Goal: Information Seeking & Learning: Learn about a topic

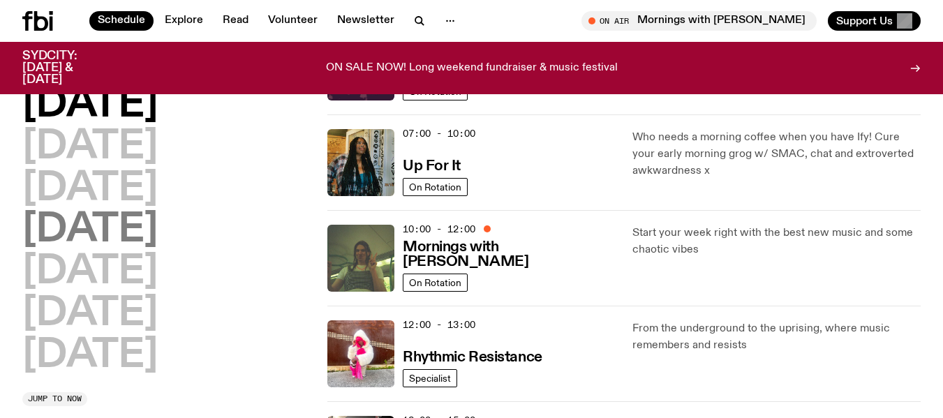
scroll to position [103, 0]
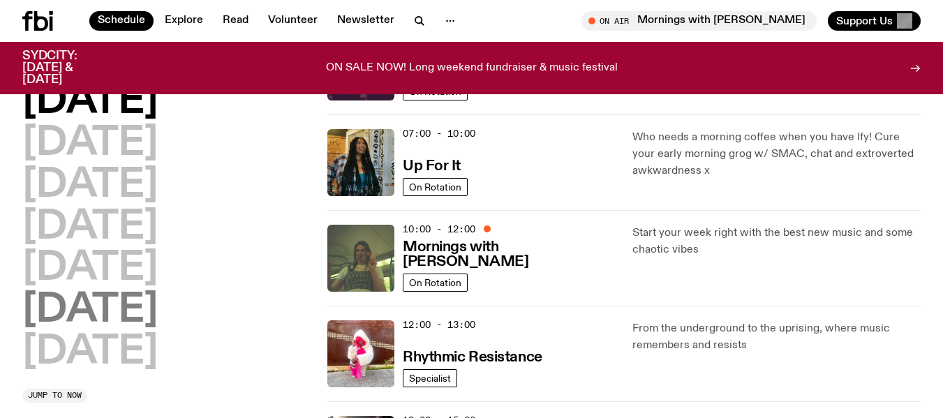
click at [77, 321] on h2 "Saturday" at bounding box center [89, 310] width 135 height 39
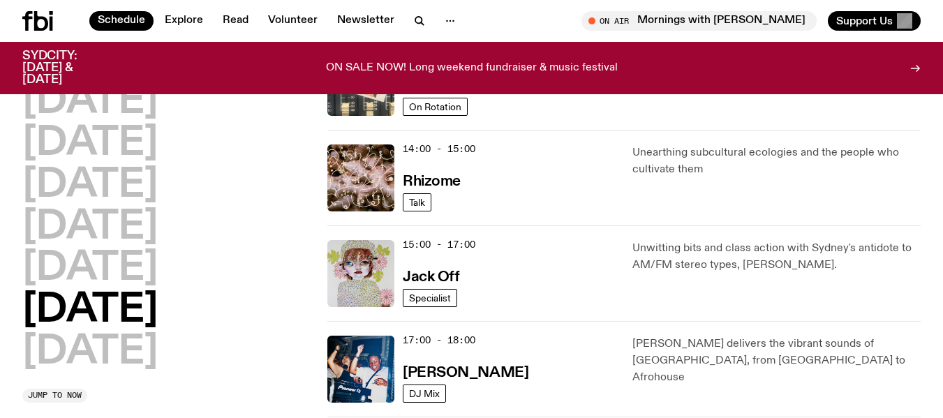
scroll to position [565, 0]
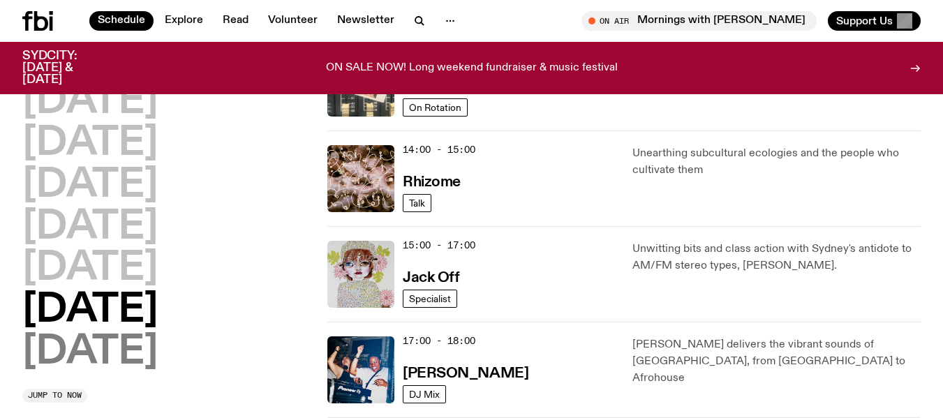
click at [139, 363] on h2 "Sunday" at bounding box center [89, 352] width 135 height 39
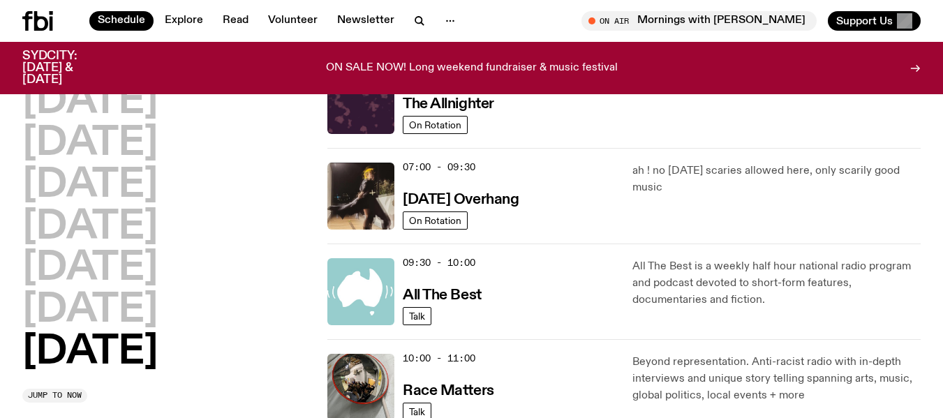
scroll to position [195, 0]
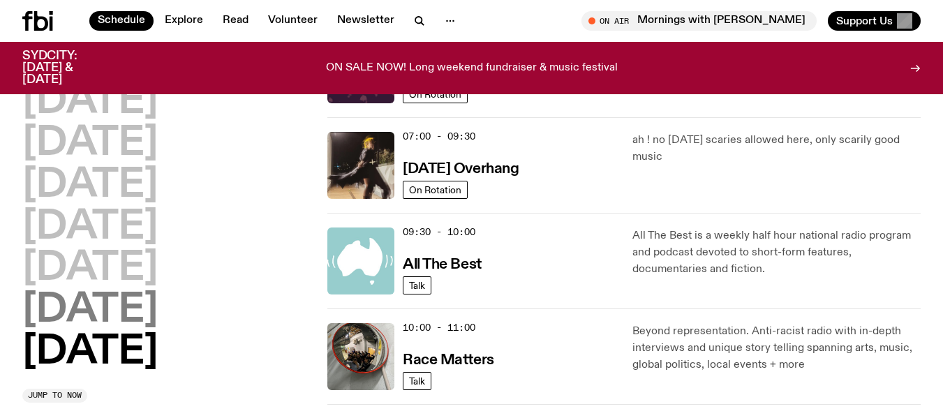
click at [91, 315] on h2 "Saturday" at bounding box center [89, 310] width 135 height 39
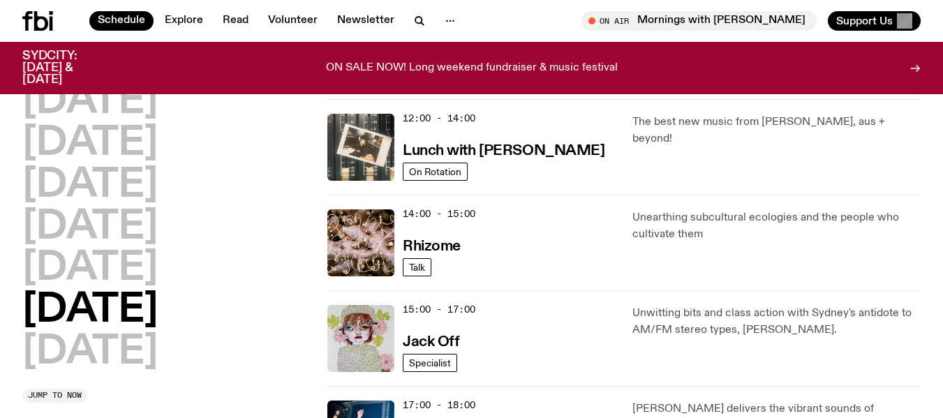
scroll to position [513, 0]
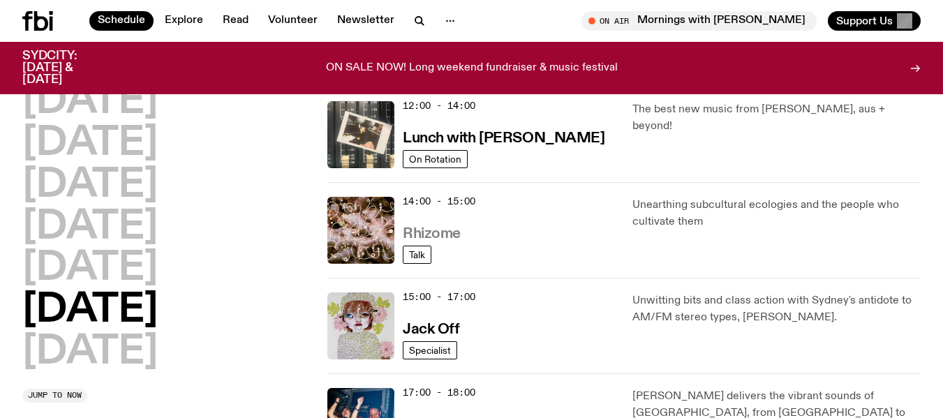
click at [442, 232] on h3 "Rhizome" at bounding box center [432, 234] width 58 height 15
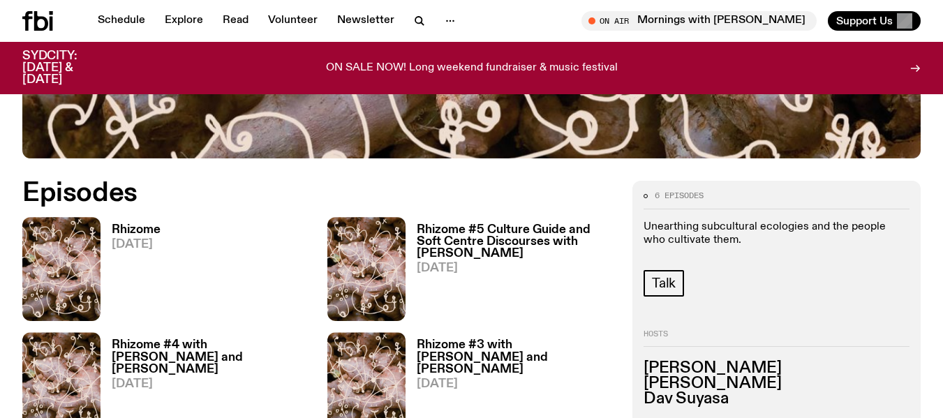
scroll to position [544, 0]
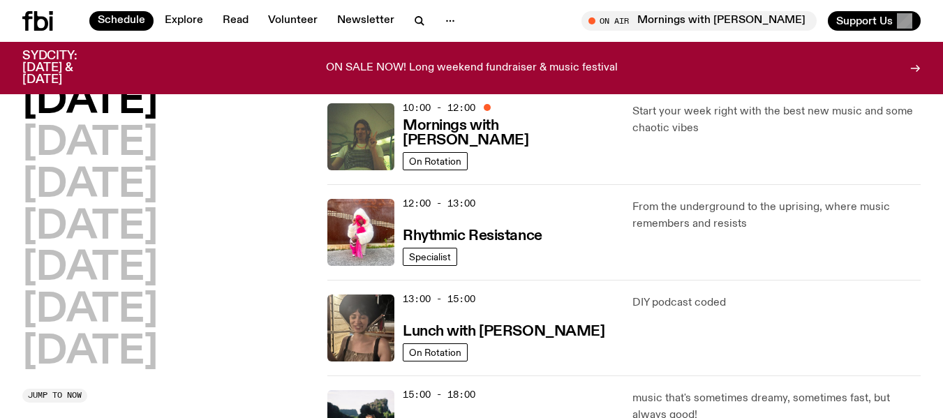
scroll to position [229, 0]
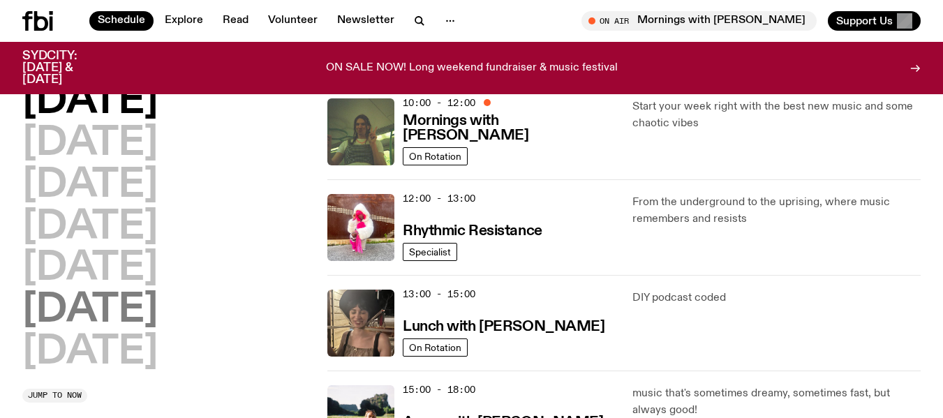
click at [84, 298] on h2 "Saturday" at bounding box center [89, 310] width 135 height 39
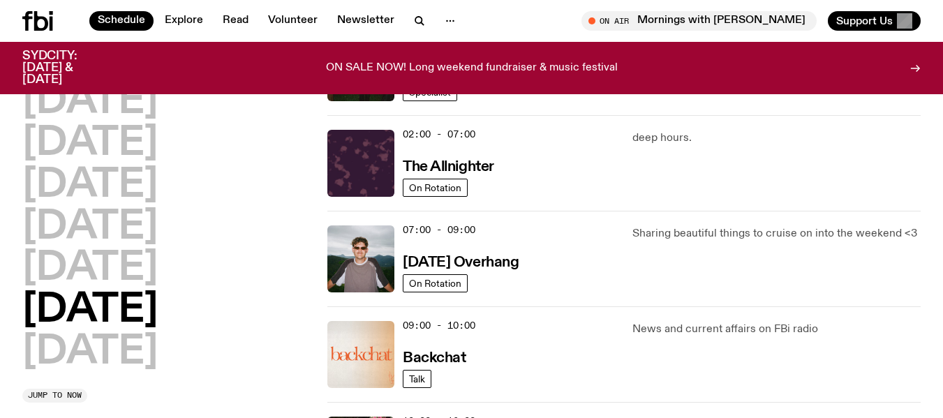
scroll to position [0, 0]
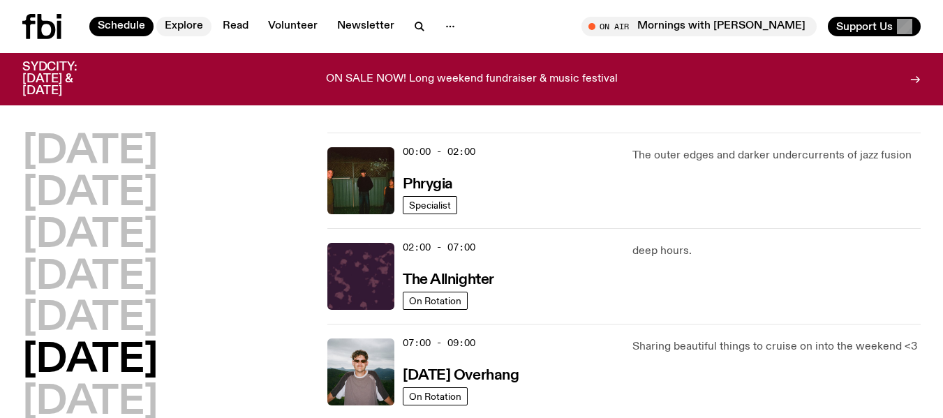
click at [172, 23] on link "Explore" at bounding box center [183, 27] width 55 height 20
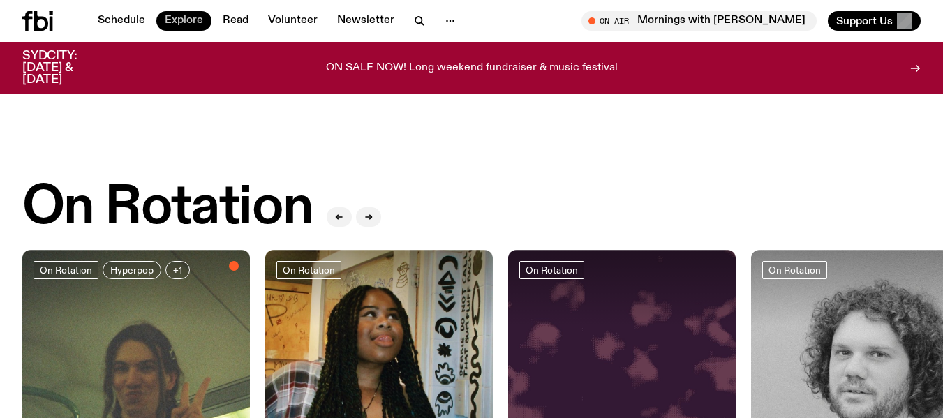
scroll to position [439, 0]
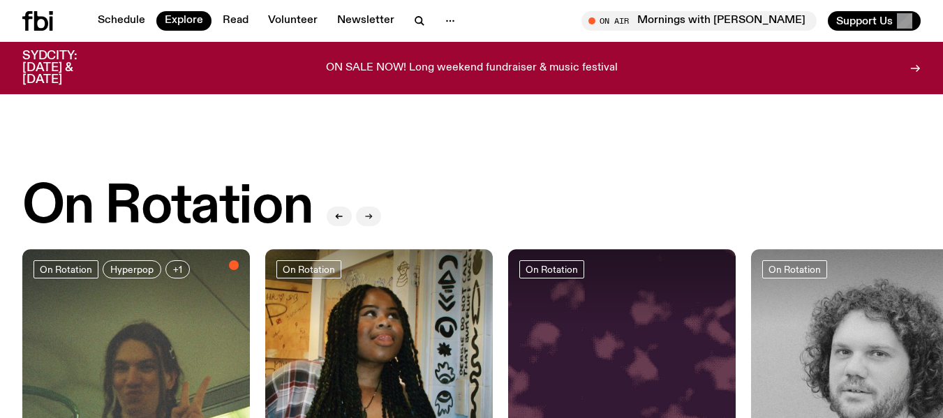
click at [368, 221] on button "button" at bounding box center [368, 217] width 25 height 20
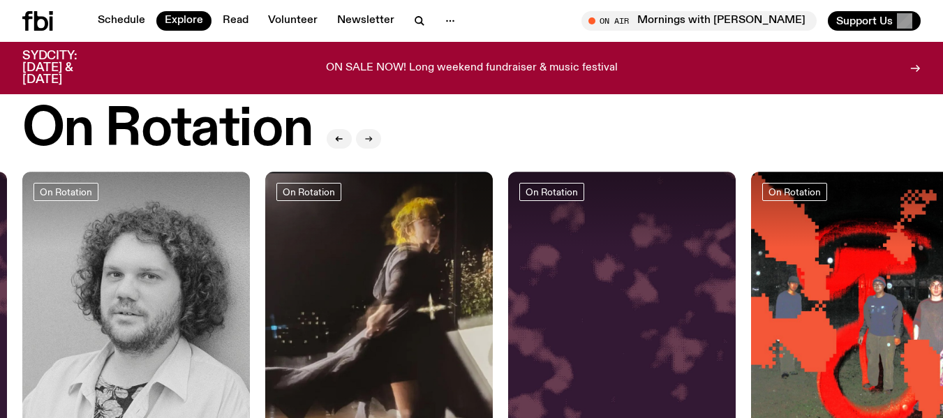
scroll to position [505, 0]
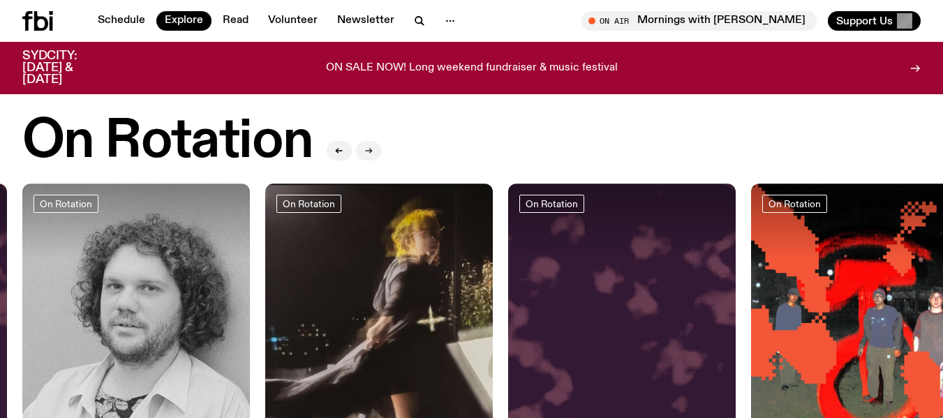
click at [373, 155] on button "button" at bounding box center [368, 151] width 25 height 20
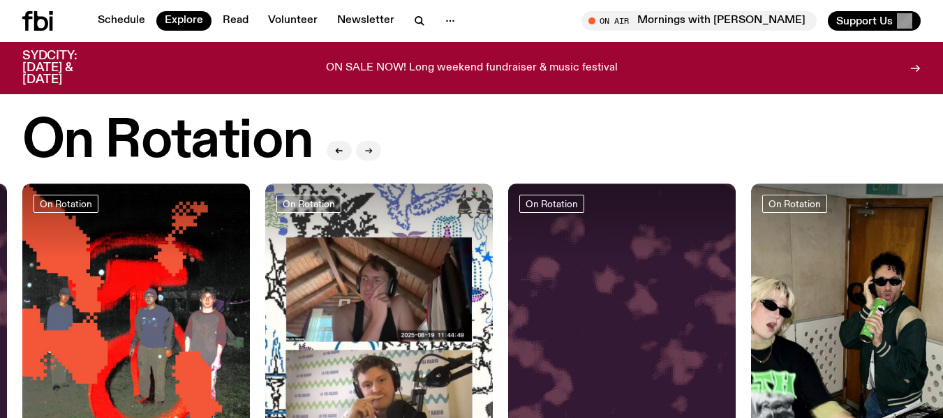
click at [373, 155] on button "button" at bounding box center [368, 151] width 25 height 20
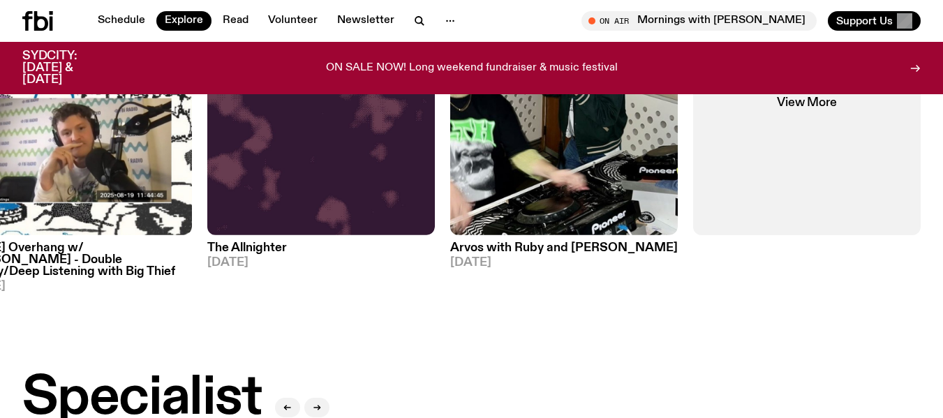
scroll to position [756, 0]
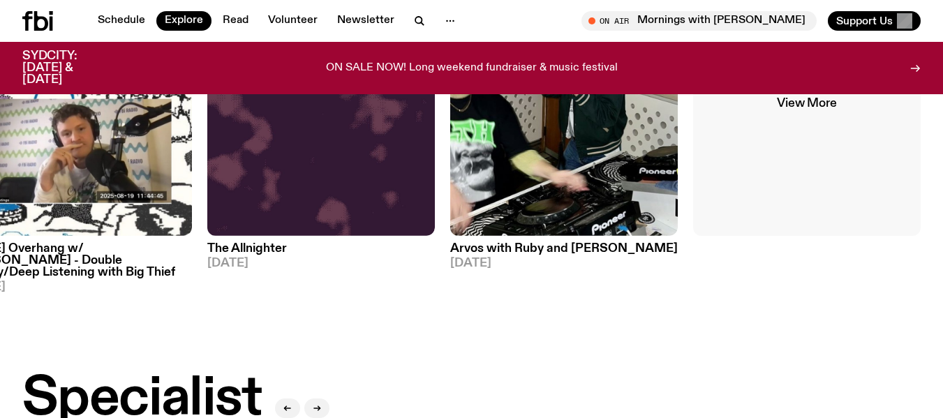
click at [885, 145] on link "View More" at bounding box center [806, 84] width 227 height 304
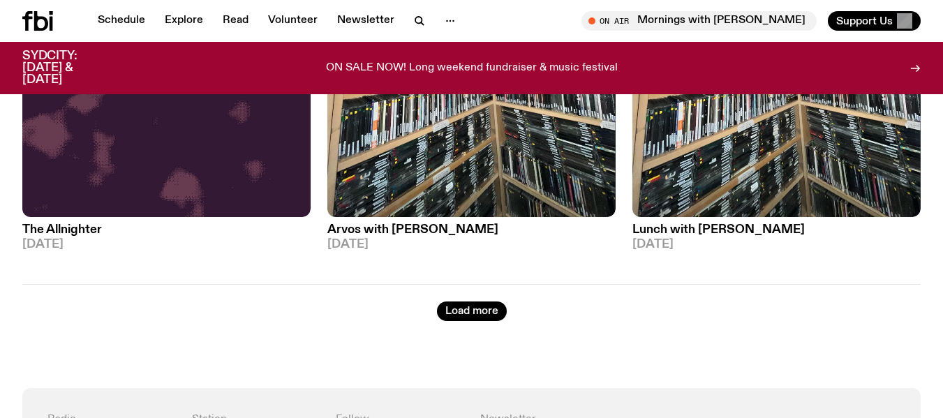
scroll to position [3566, 0]
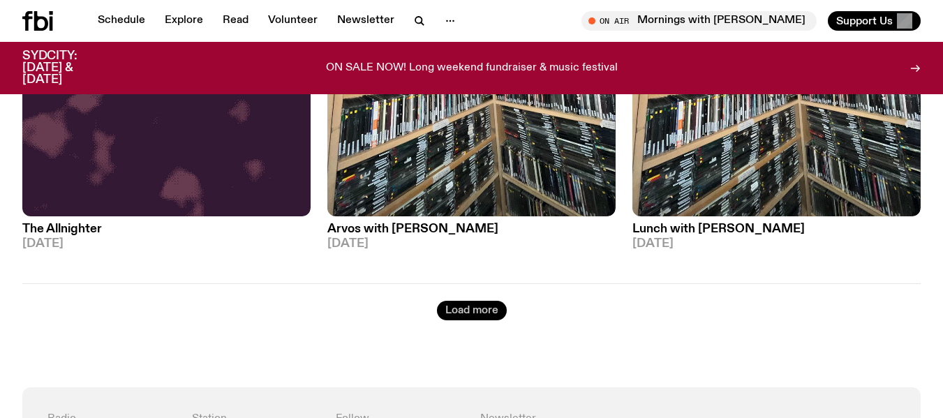
click at [449, 301] on button "Load more" at bounding box center [472, 311] width 70 height 20
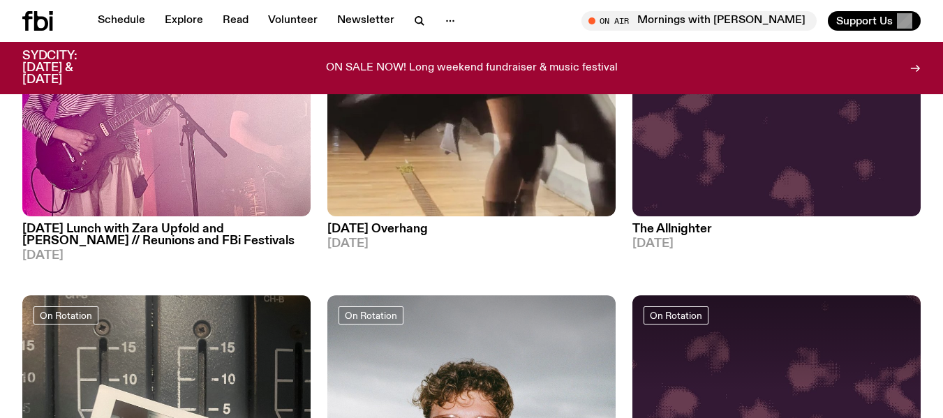
scroll to position [5454, 0]
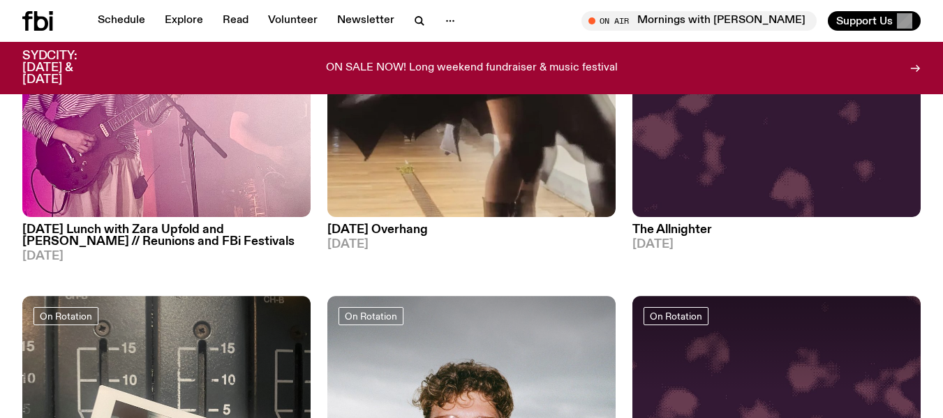
click at [186, 343] on div at bounding box center [166, 344] width 288 height 96
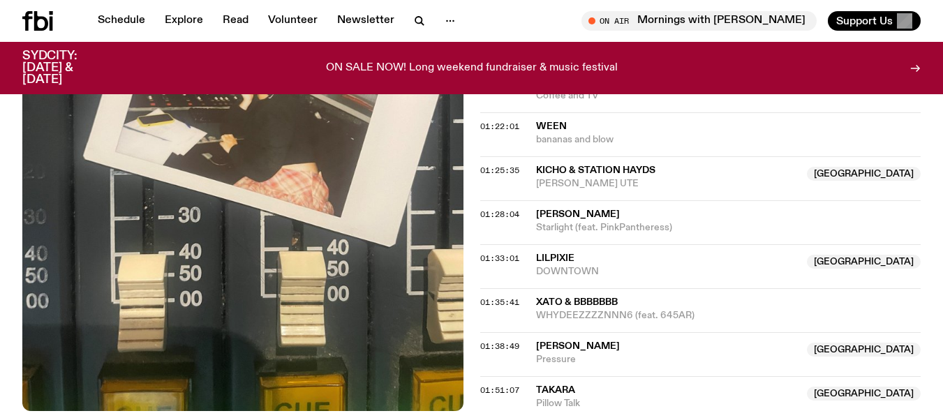
scroll to position [1470, 0]
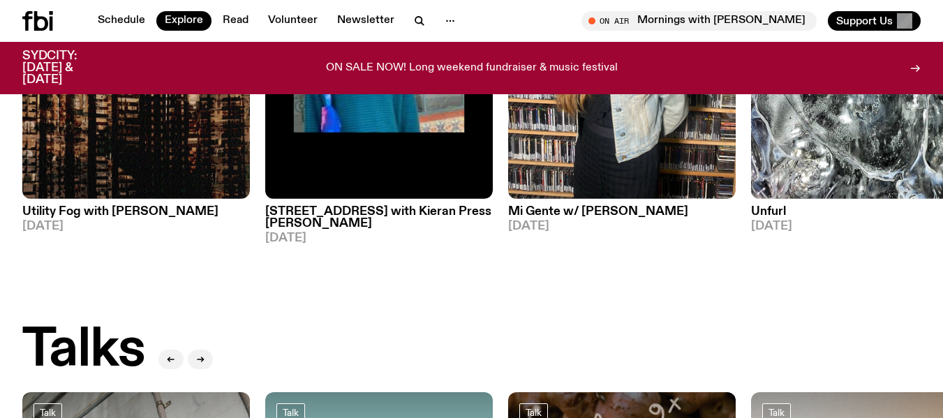
scroll to position [1300, 0]
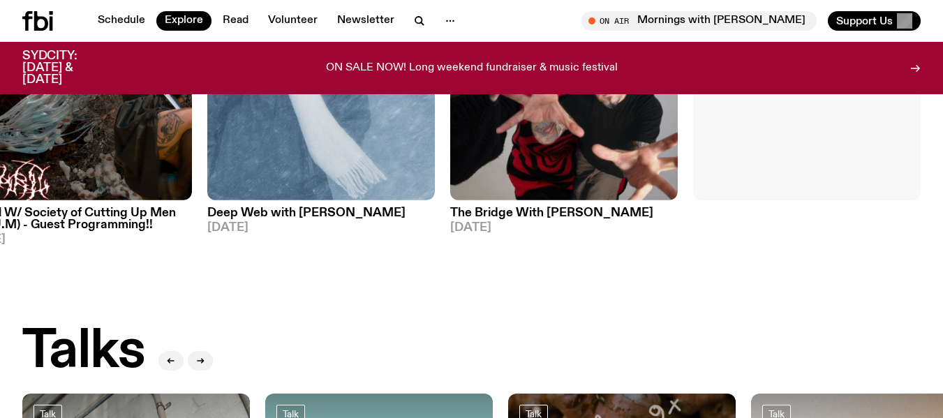
click at [752, 112] on link "View More" at bounding box center [806, 49] width 227 height 304
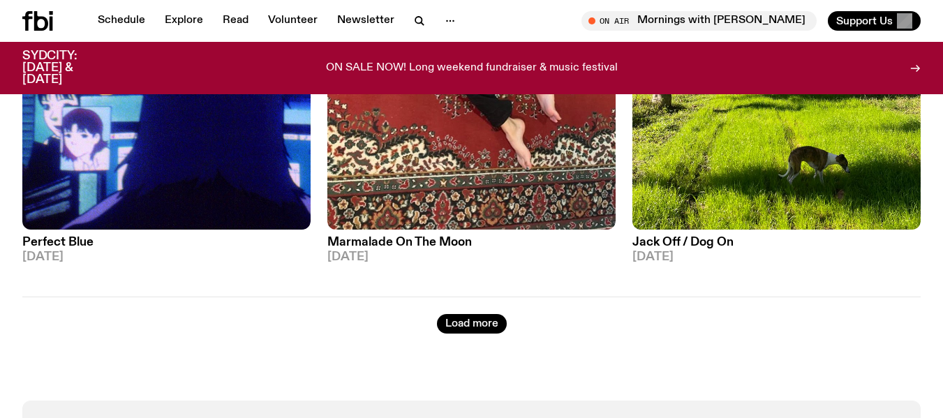
scroll to position [3577, 0]
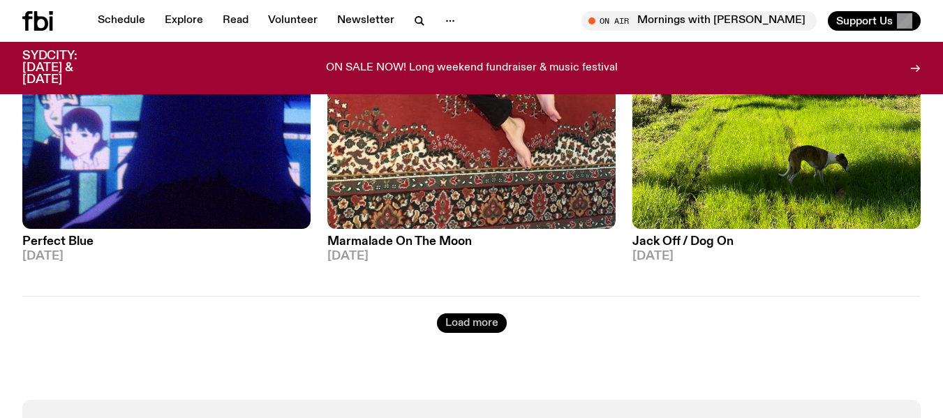
click at [461, 313] on button "Load more" at bounding box center [472, 323] width 70 height 20
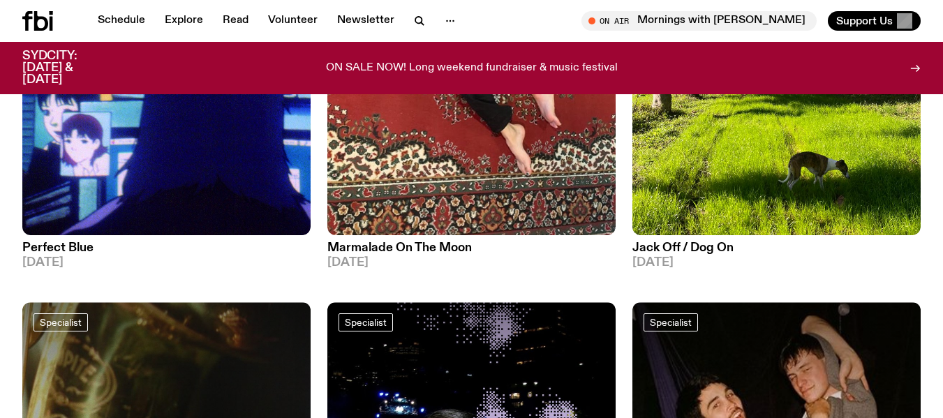
scroll to position [3569, 0]
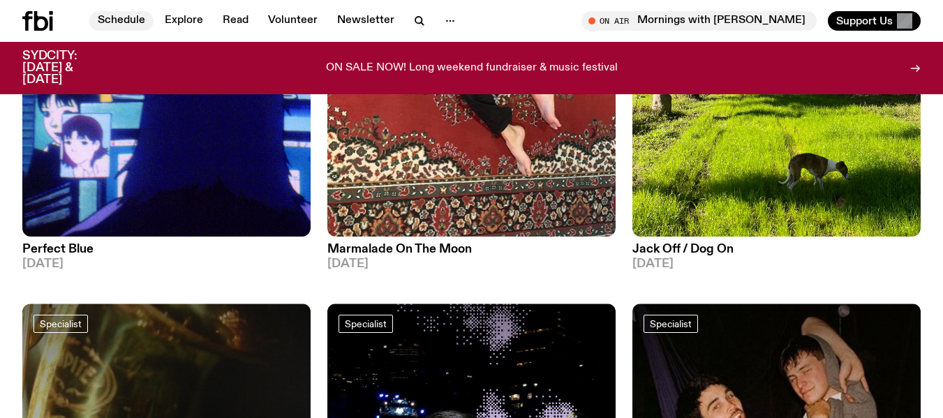
click at [112, 22] on link "Schedule" at bounding box center [121, 21] width 64 height 20
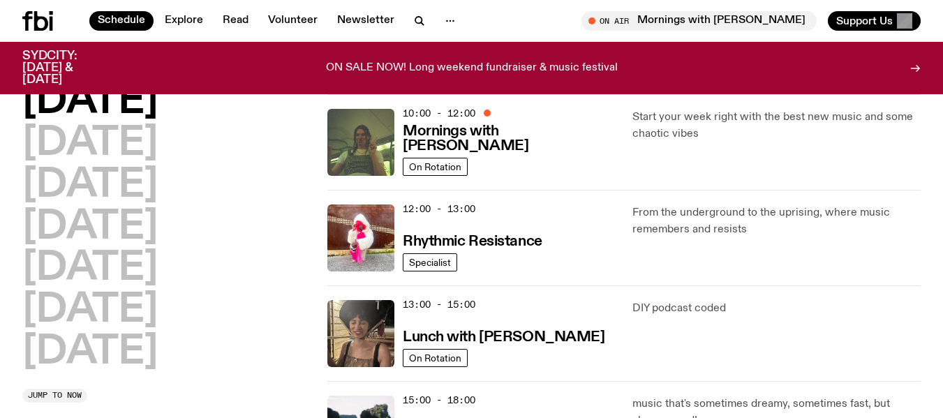
scroll to position [220, 0]
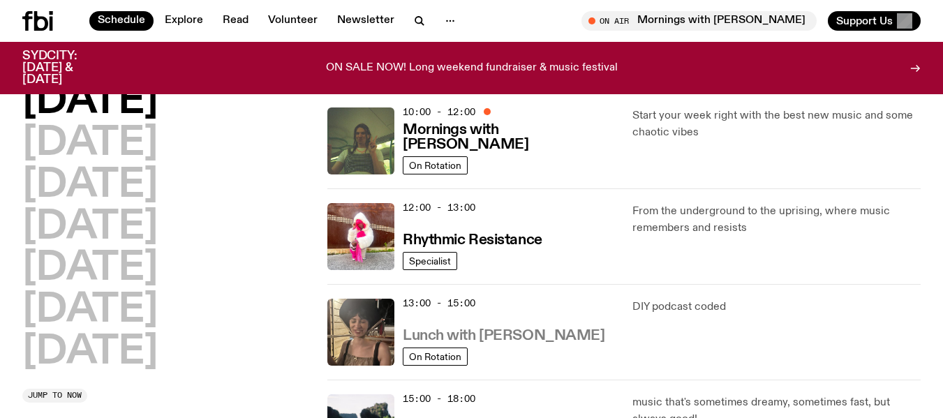
click at [525, 337] on h3 "Lunch with Batoul Hodroj" at bounding box center [504, 336] width 202 height 15
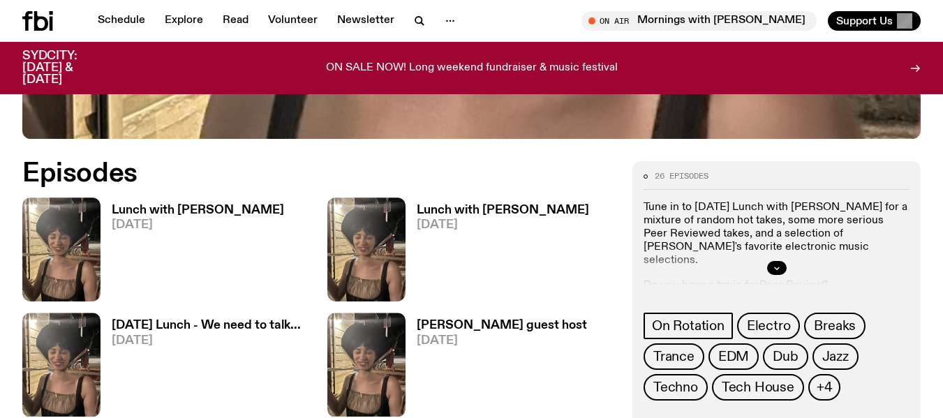
scroll to position [628, 0]
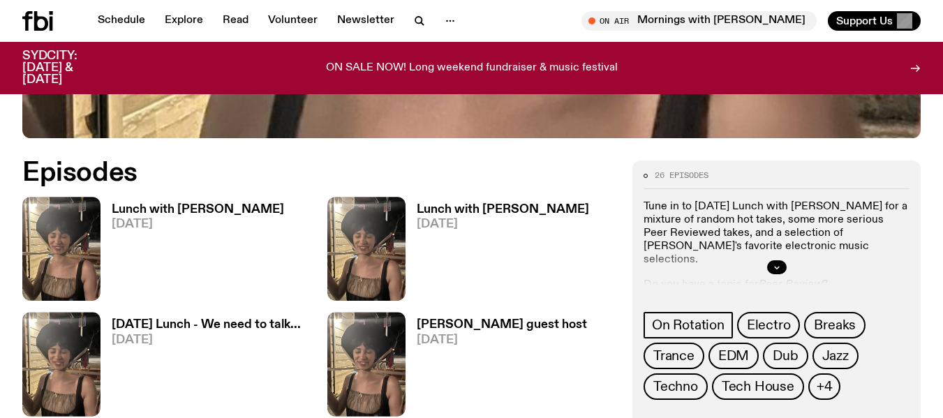
click at [170, 204] on h3 "Lunch with Batoul Hodroj" at bounding box center [198, 210] width 172 height 12
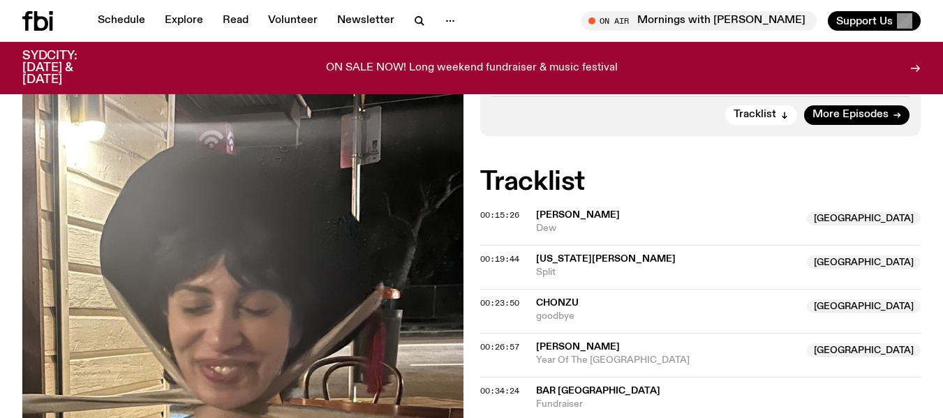
scroll to position [477, 0]
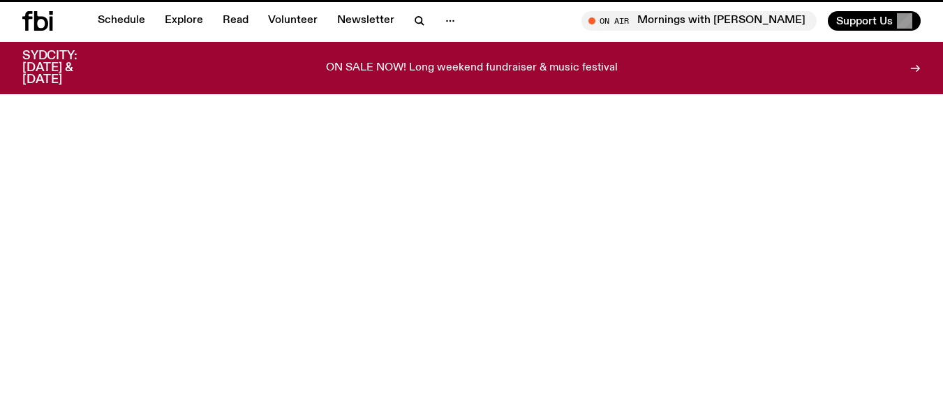
scroll to position [628, 0]
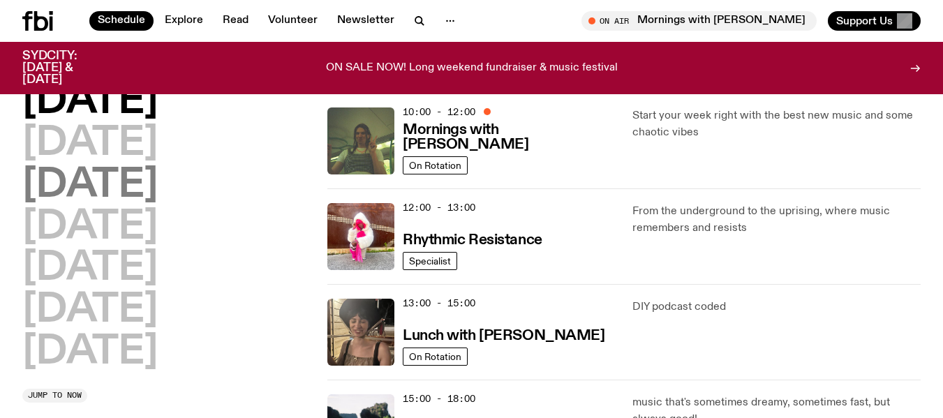
click at [158, 190] on h2 "Wednesday" at bounding box center [89, 185] width 135 height 39
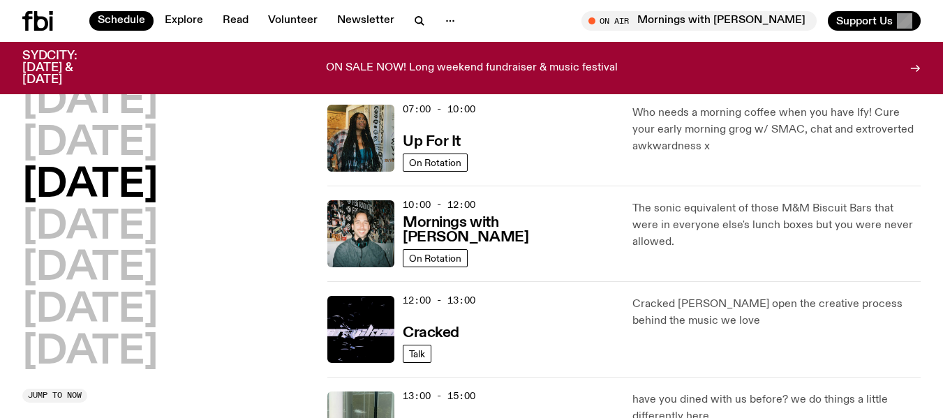
scroll to position [130, 0]
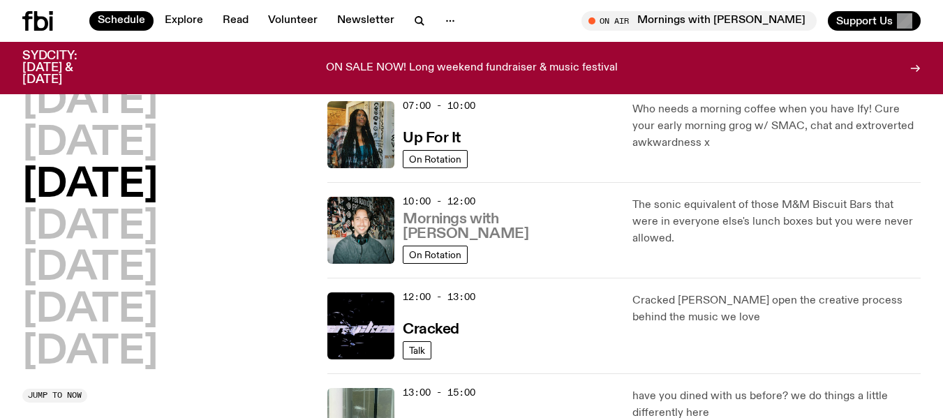
click at [537, 230] on h3 "Mornings with Ben Hansen" at bounding box center [509, 226] width 213 height 29
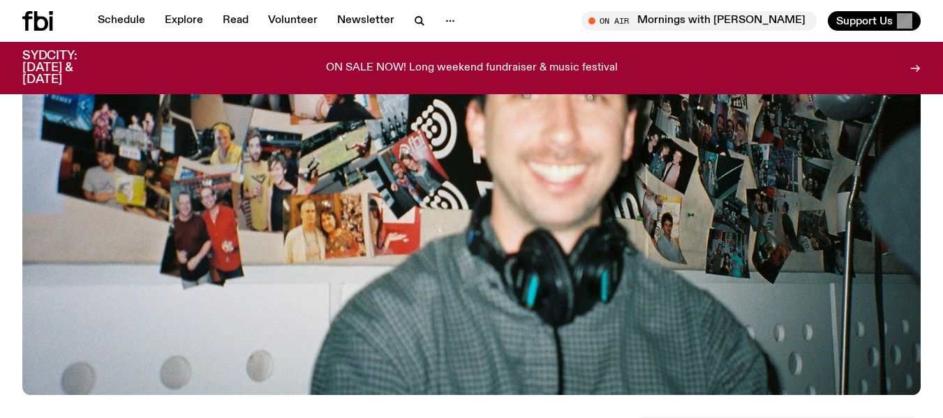
scroll to position [613, 0]
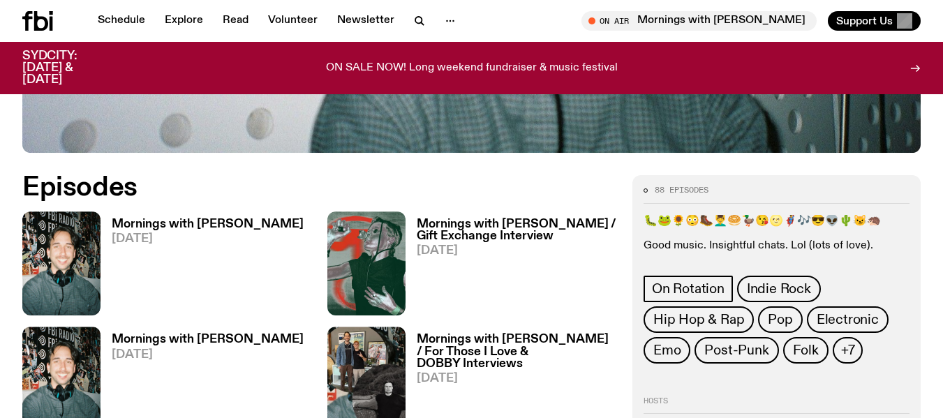
click at [188, 218] on h3 "Mornings with Ben Hansen" at bounding box center [208, 224] width 192 height 12
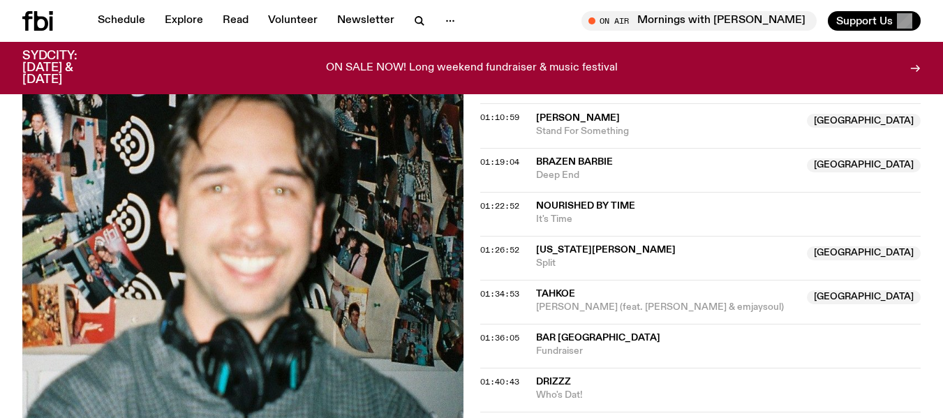
scroll to position [1165, 0]
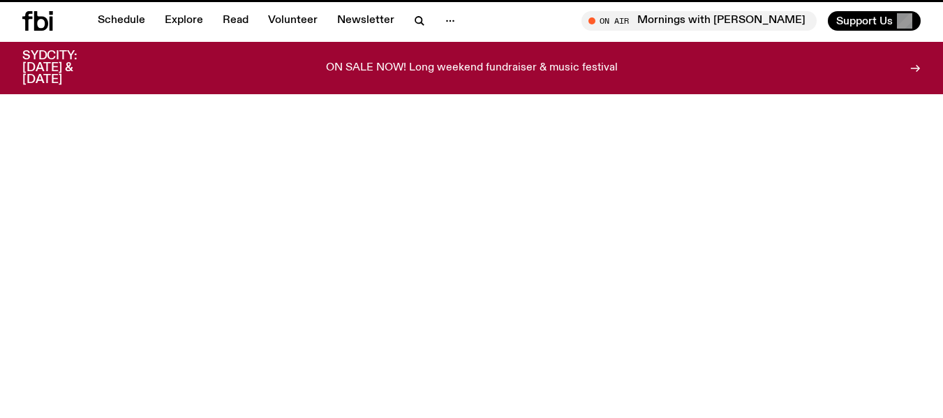
scroll to position [613, 0]
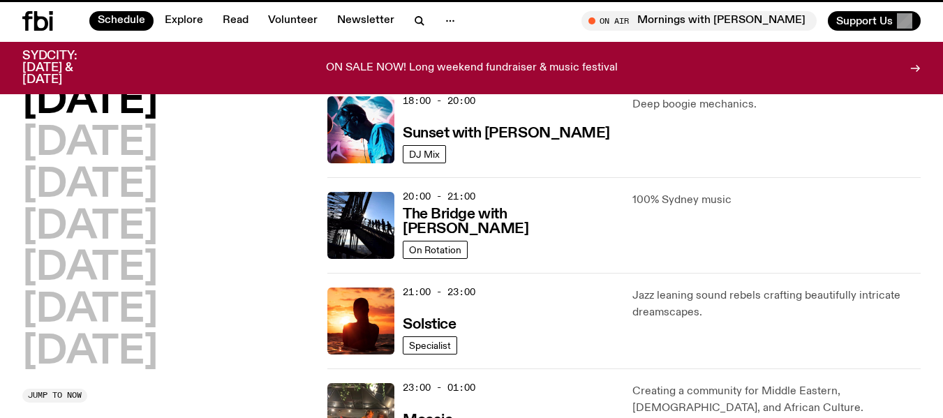
scroll to position [130, 0]
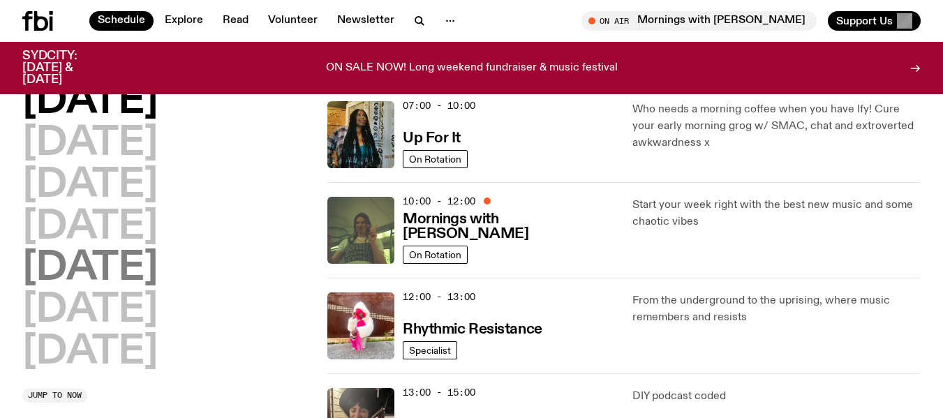
click at [72, 271] on h2 "Friday" at bounding box center [89, 268] width 135 height 39
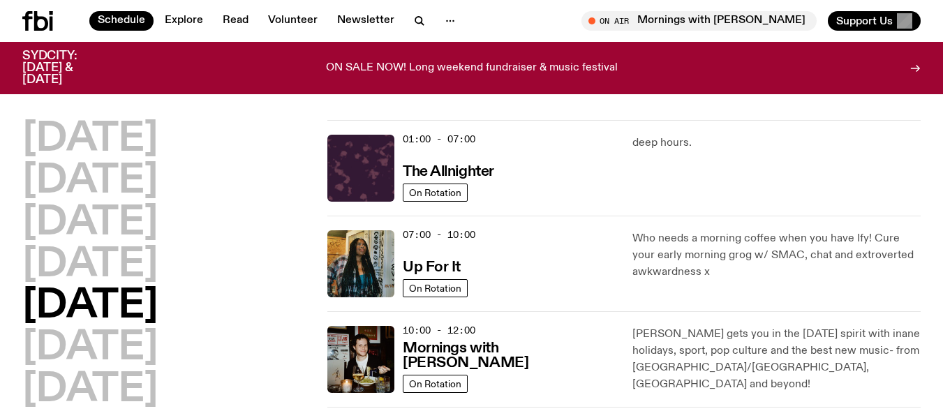
scroll to position [1, 0]
click at [473, 176] on h3 "The Allnighter" at bounding box center [448, 172] width 91 height 15
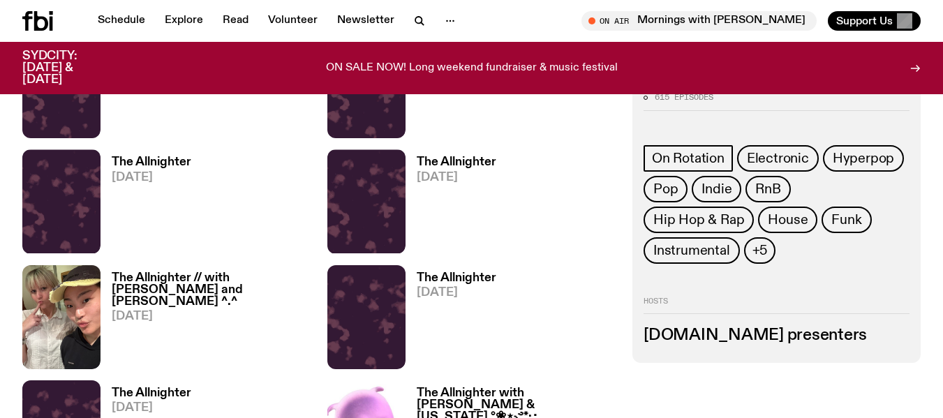
scroll to position [729, 0]
click at [463, 160] on h3 "The Allnighter" at bounding box center [457, 162] width 80 height 12
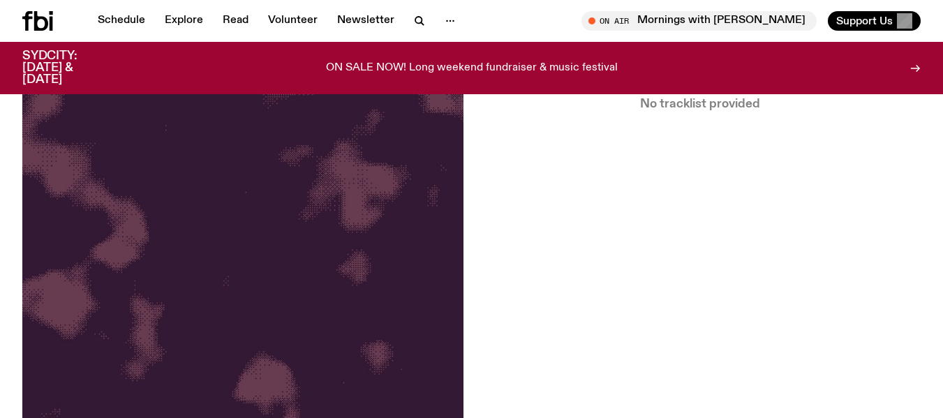
scroll to position [458, 0]
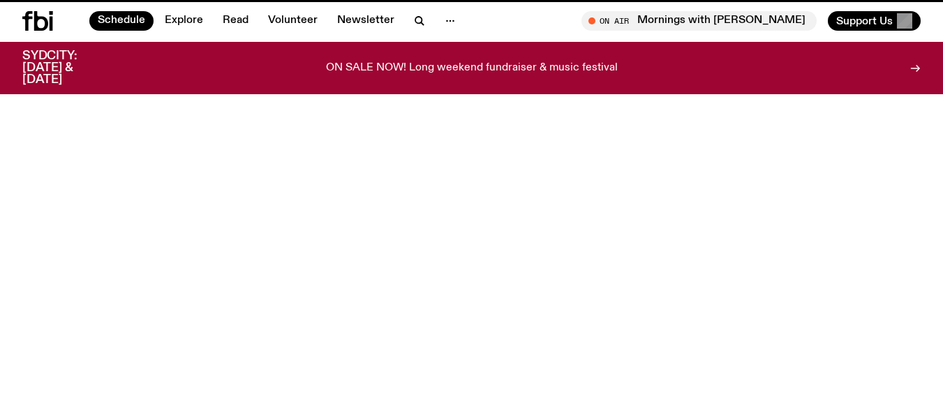
scroll to position [1, 0]
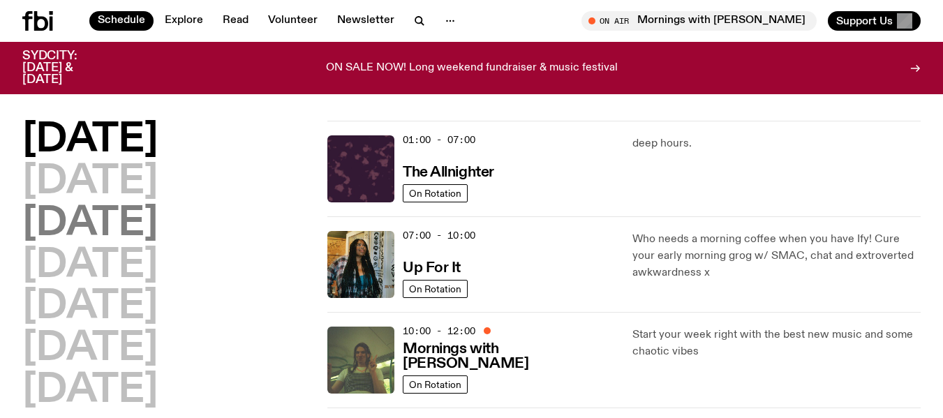
click at [127, 225] on h2 "Wednesday" at bounding box center [89, 223] width 135 height 39
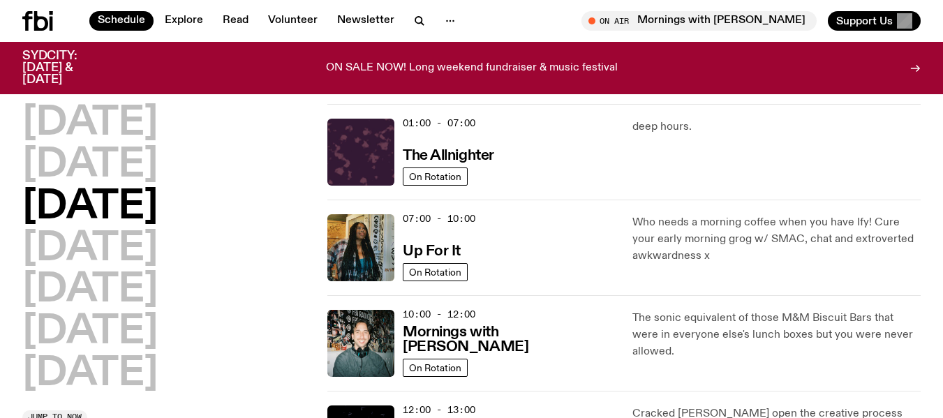
scroll to position [17, 0]
click at [466, 161] on h3 "The Allnighter" at bounding box center [448, 156] width 91 height 15
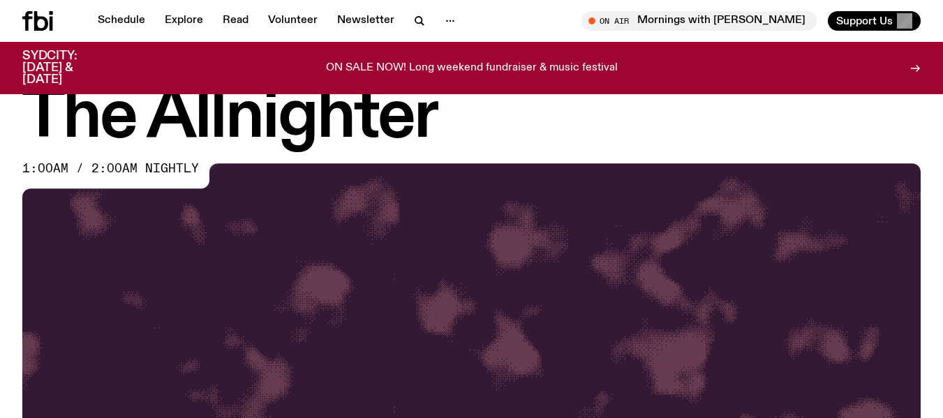
scroll to position [34, 0]
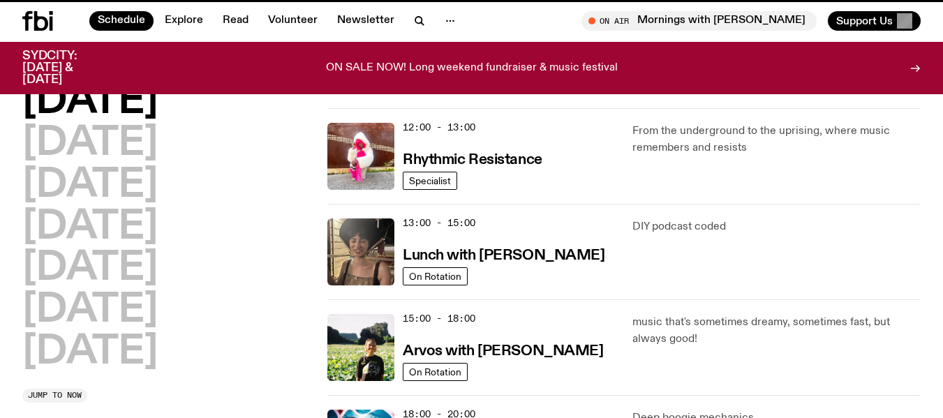
scroll to position [17, 0]
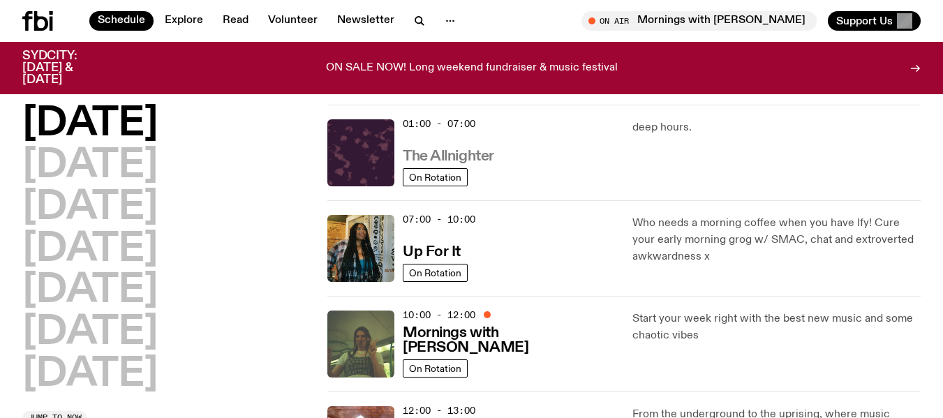
click at [482, 154] on h3 "The Allnighter" at bounding box center [448, 156] width 91 height 15
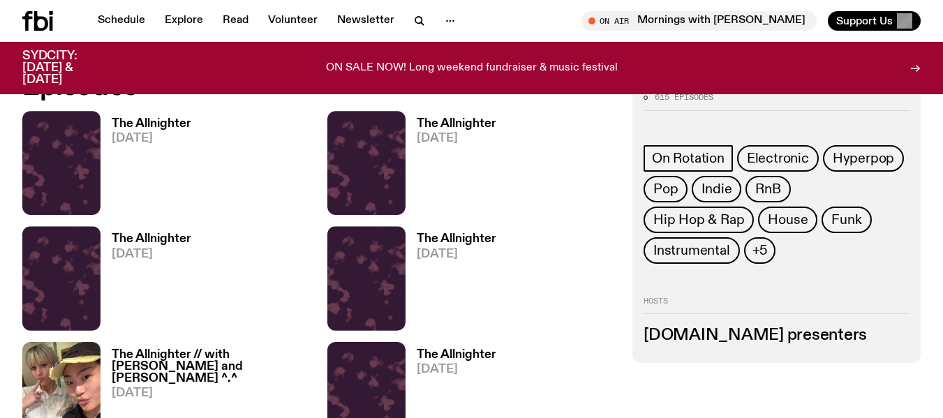
scroll to position [650, 0]
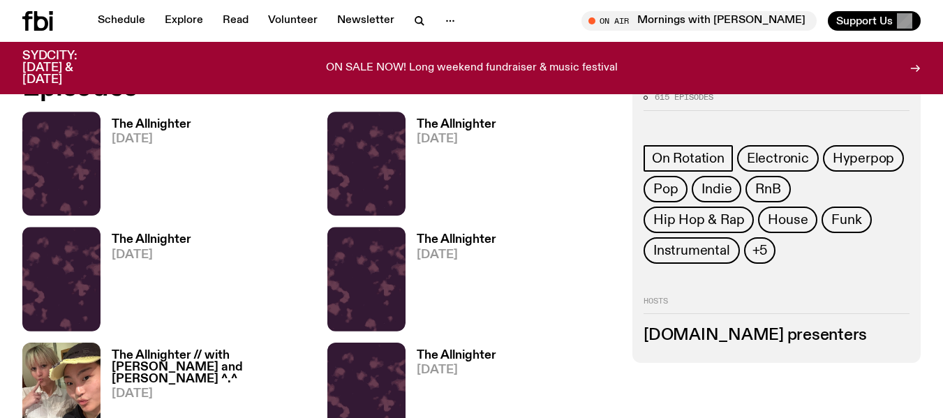
click at [450, 237] on h3 "The Allnighter" at bounding box center [457, 240] width 80 height 12
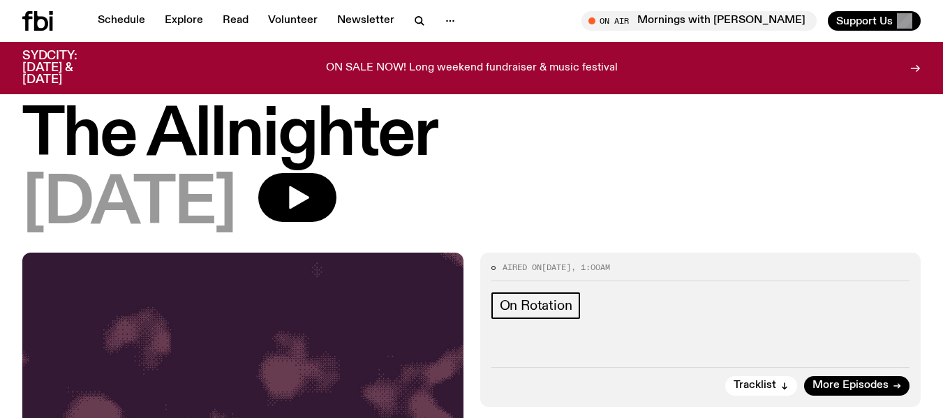
scroll to position [135, 0]
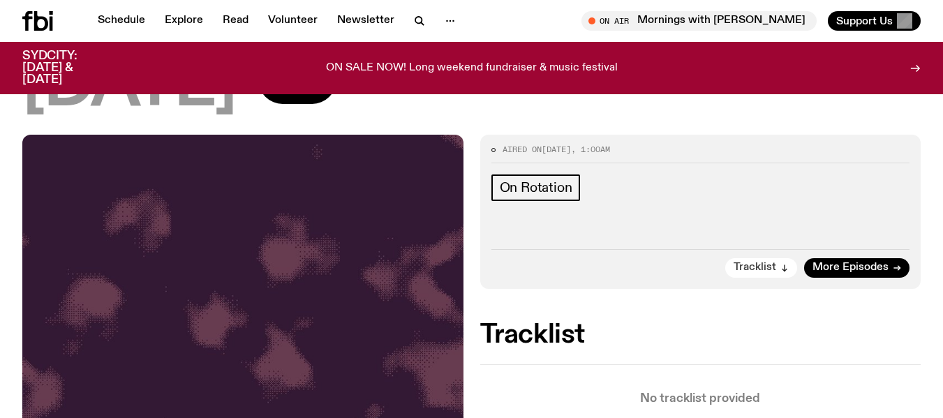
click at [751, 264] on span "Tracklist" at bounding box center [754, 267] width 43 height 10
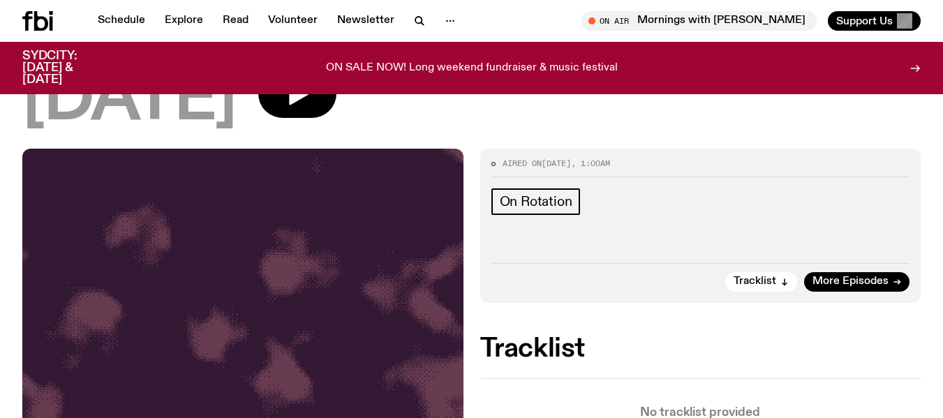
scroll to position [0, 0]
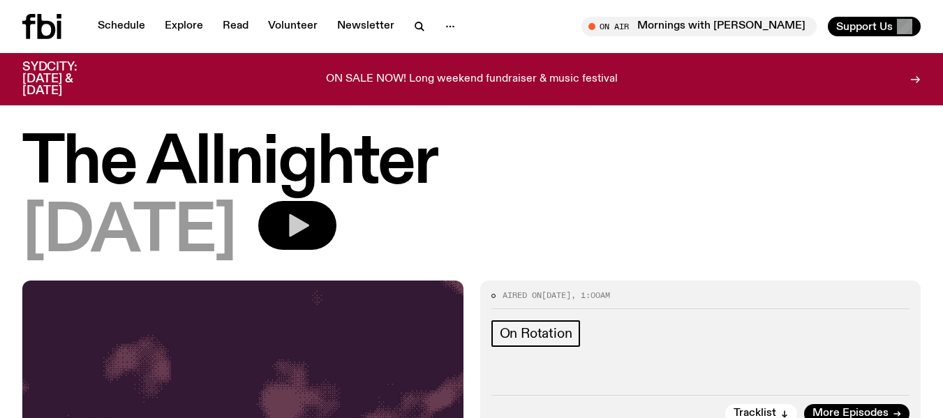
click at [311, 223] on icon "button" at bounding box center [297, 225] width 28 height 28
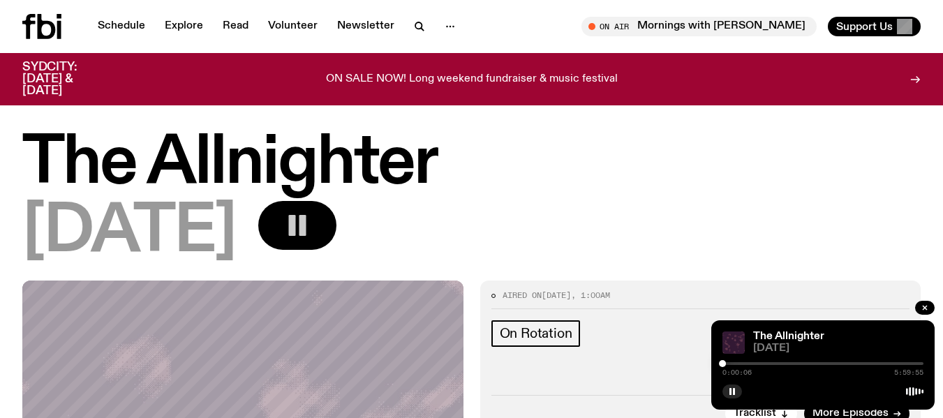
click at [742, 363] on div at bounding box center [822, 363] width 201 height 3
click at [736, 363] on div at bounding box center [642, 363] width 201 height 3
click at [738, 362] on div at bounding box center [737, 363] width 7 height 7
click at [739, 361] on div at bounding box center [739, 363] width 7 height 7
click at [865, 362] on div at bounding box center [822, 363] width 201 height 3
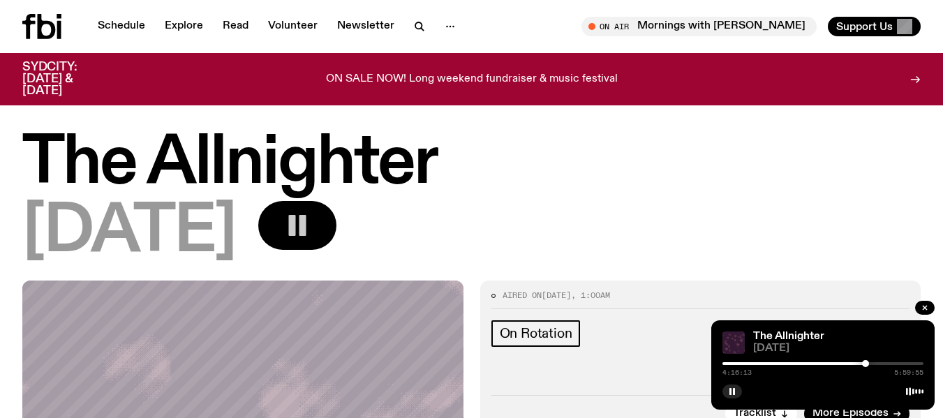
click at [875, 363] on div at bounding box center [822, 363] width 201 height 3
click at [879, 362] on div at bounding box center [822, 363] width 201 height 3
click at [881, 363] on div at bounding box center [880, 363] width 7 height 7
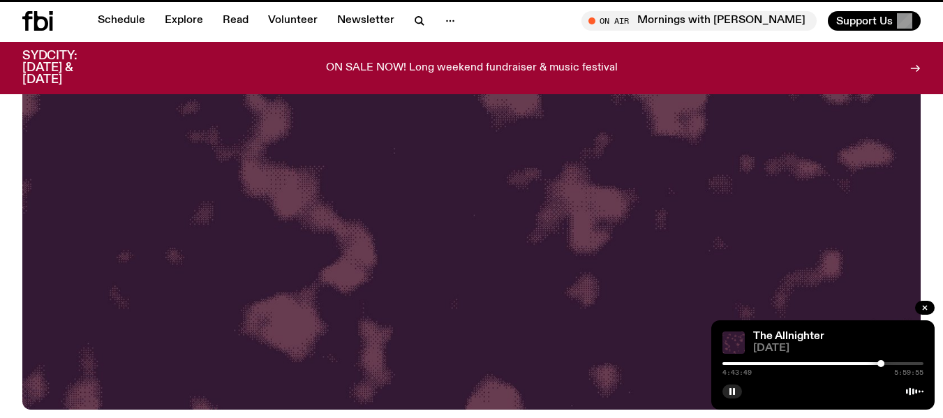
scroll to position [289, 0]
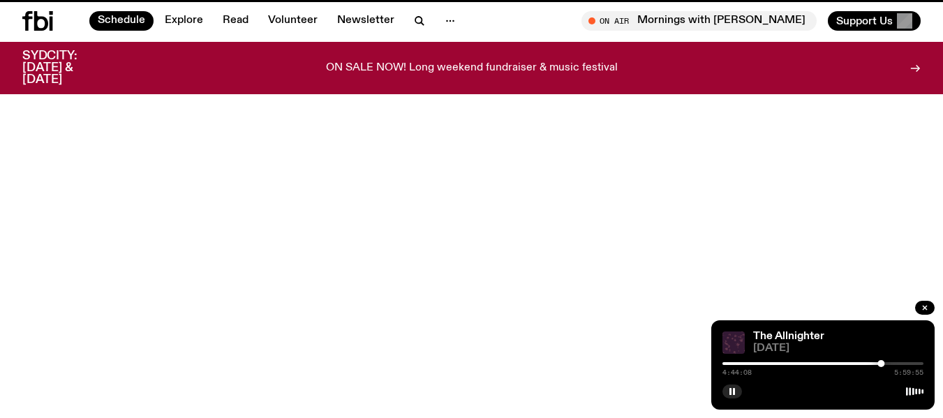
scroll to position [17, 0]
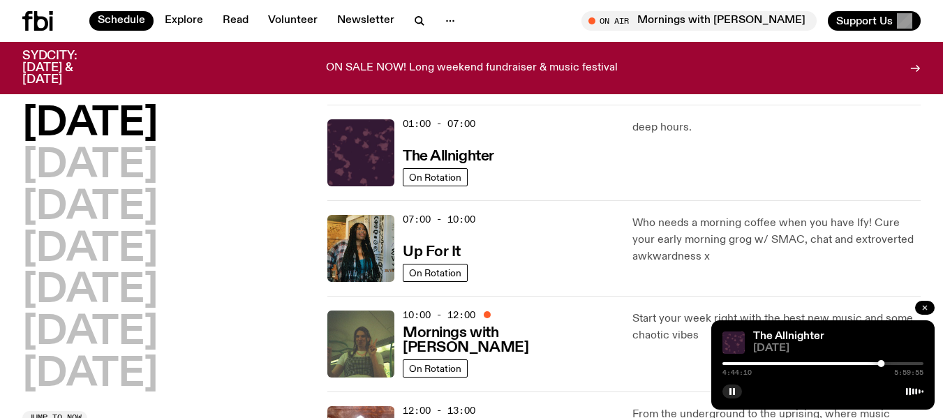
click at [919, 306] on button "button" at bounding box center [925, 308] width 20 height 14
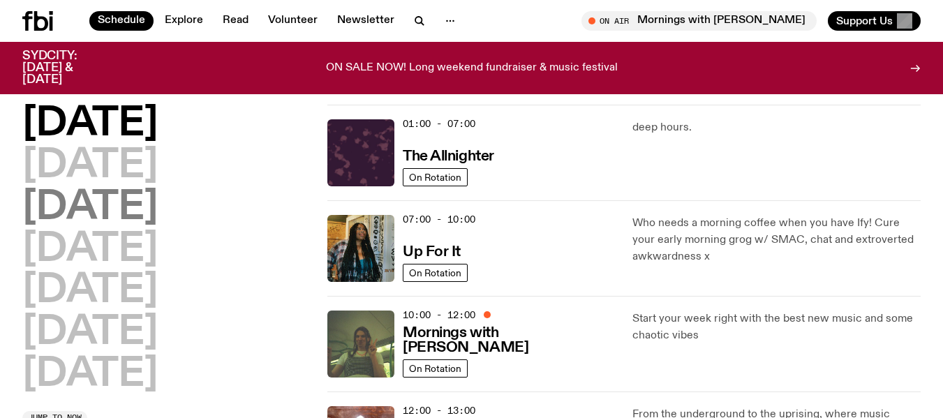
click at [84, 200] on h2 "Wednesday" at bounding box center [89, 207] width 135 height 39
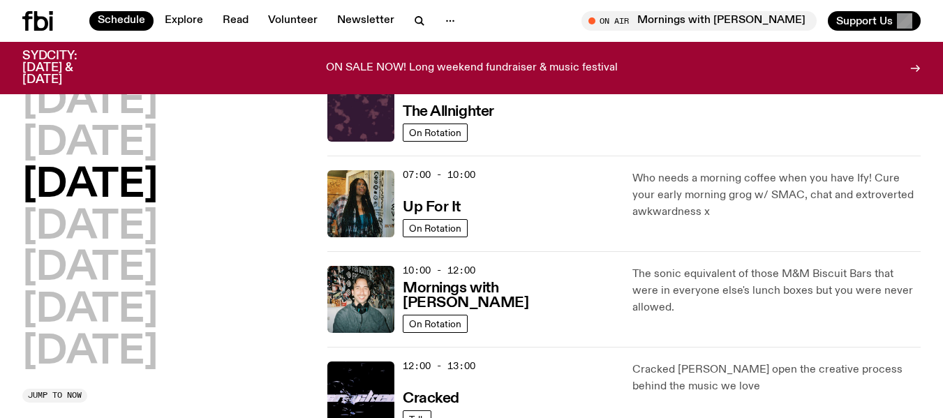
scroll to position [65, 0]
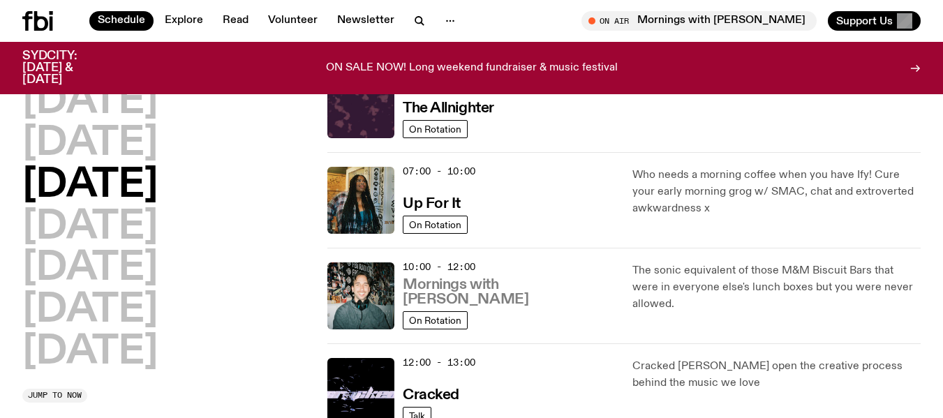
click at [509, 296] on h3 "Mornings with Ben Hansen" at bounding box center [509, 292] width 213 height 29
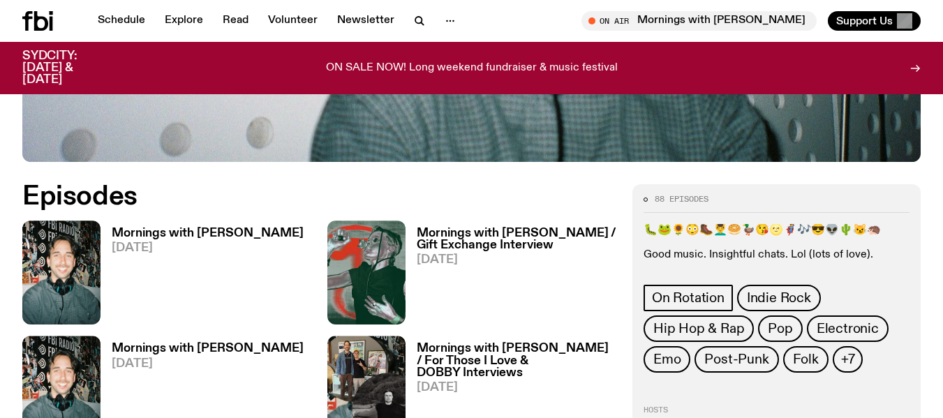
scroll to position [605, 0]
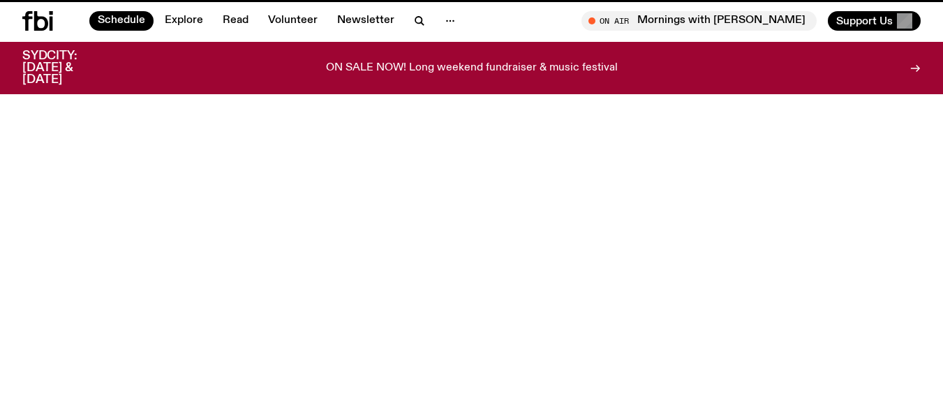
scroll to position [65, 0]
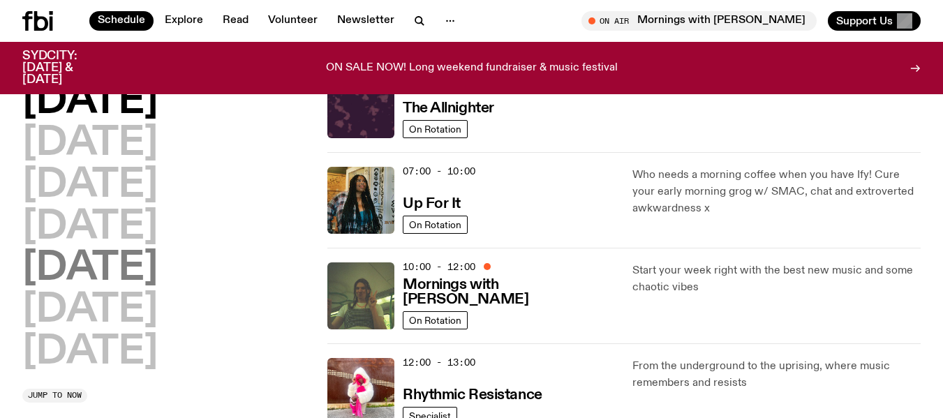
click at [130, 253] on h2 "Friday" at bounding box center [89, 268] width 135 height 39
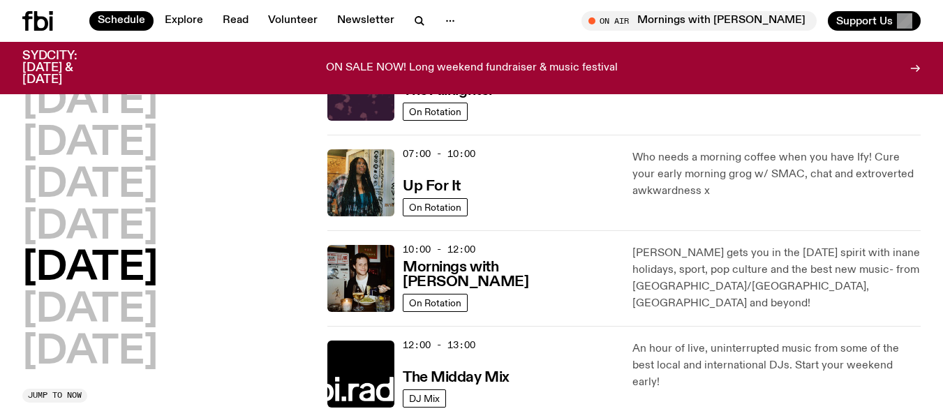
scroll to position [84, 0]
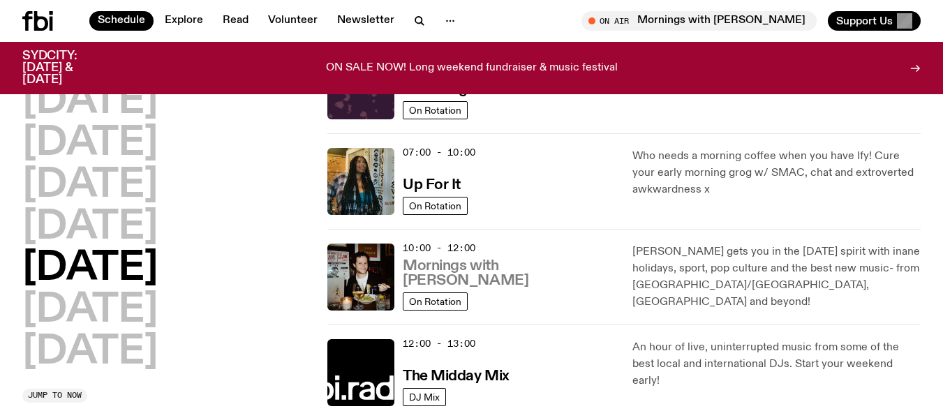
click at [544, 277] on h3 "Mornings with Sam Lane" at bounding box center [509, 273] width 213 height 29
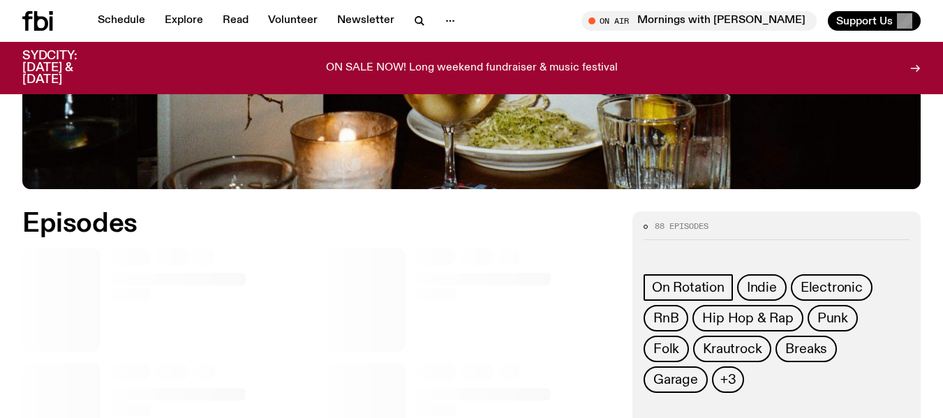
scroll to position [575, 0]
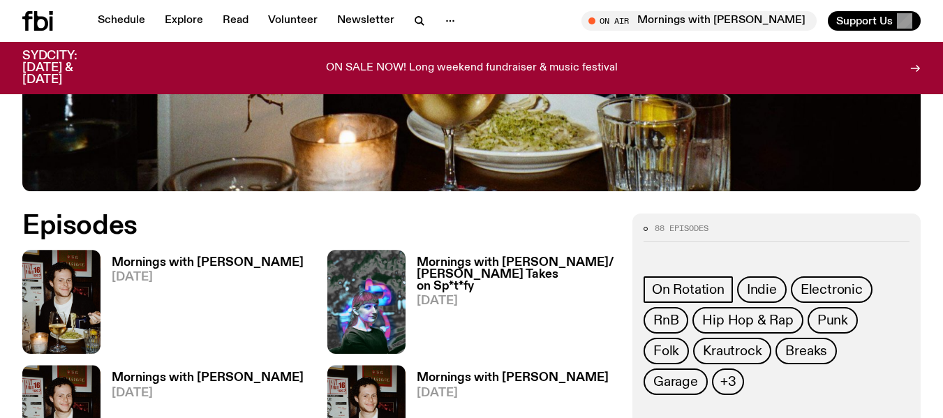
click at [157, 271] on span "05.09.25" at bounding box center [208, 277] width 192 height 12
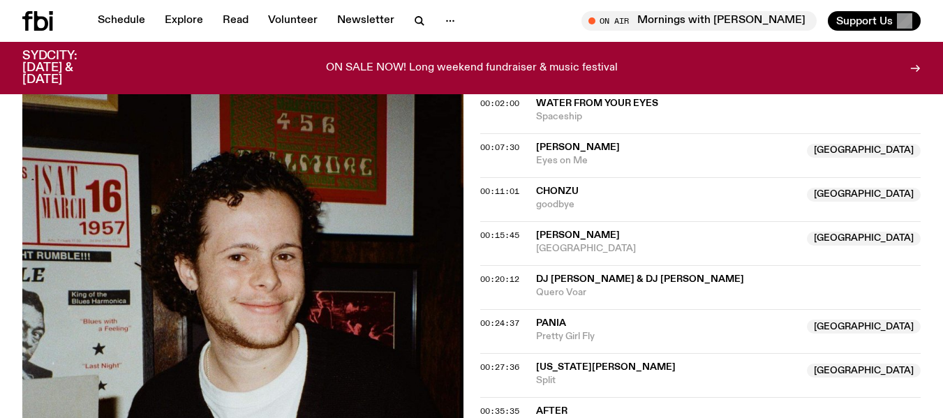
scroll to position [481, 0]
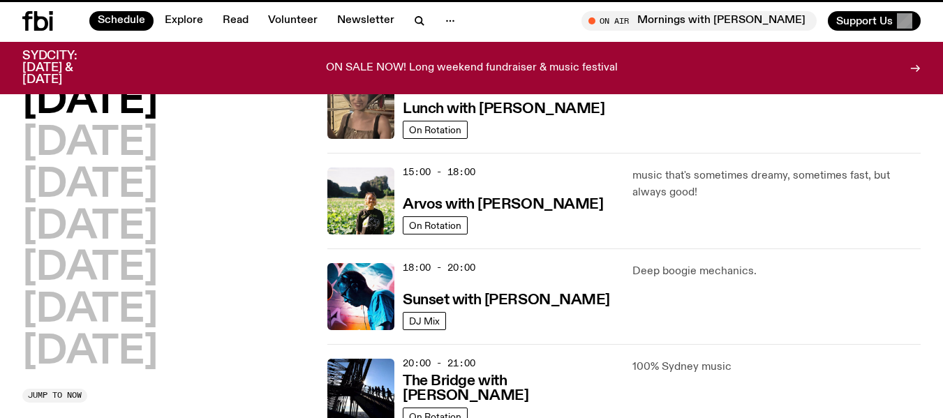
scroll to position [84, 0]
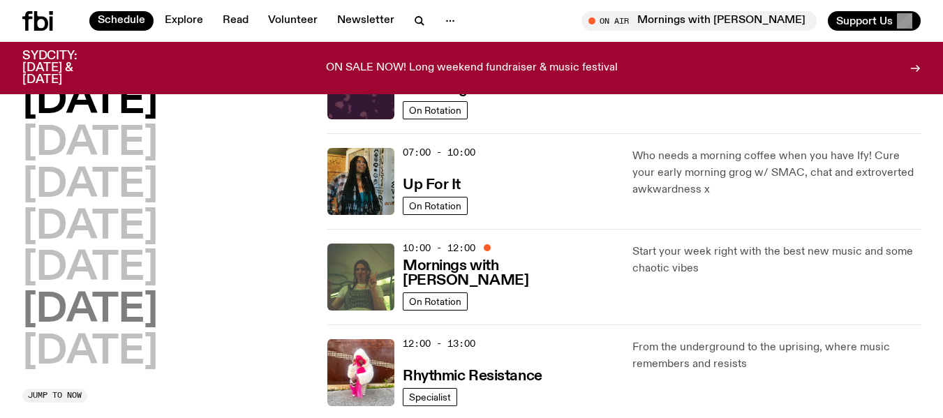
click at [103, 316] on h2 "Saturday" at bounding box center [89, 310] width 135 height 39
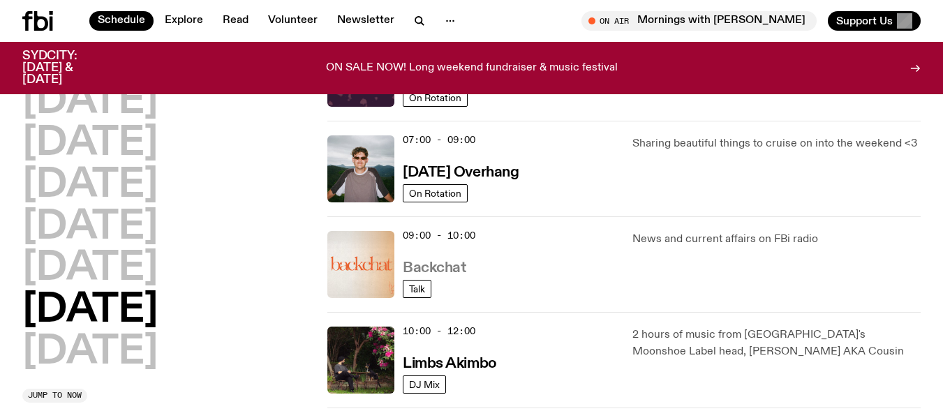
scroll to position [193, 0]
click at [438, 267] on h3 "Backchat" at bounding box center [434, 267] width 63 height 15
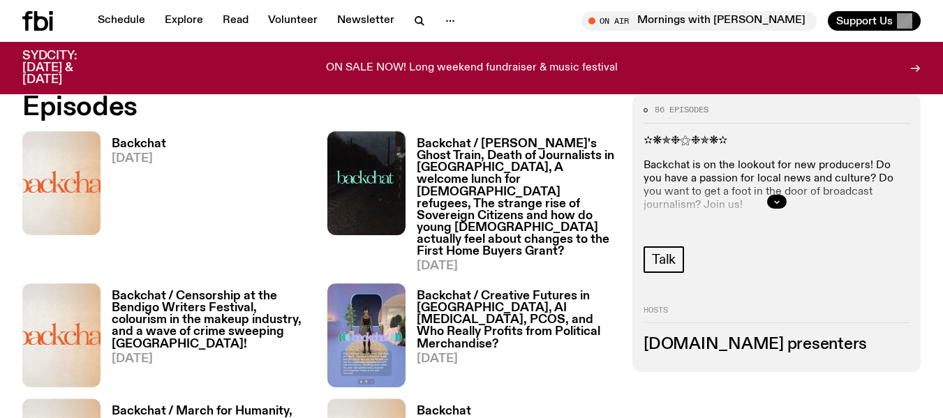
scroll to position [632, 0]
click at [125, 141] on h3 "Backchat" at bounding box center [139, 143] width 54 height 12
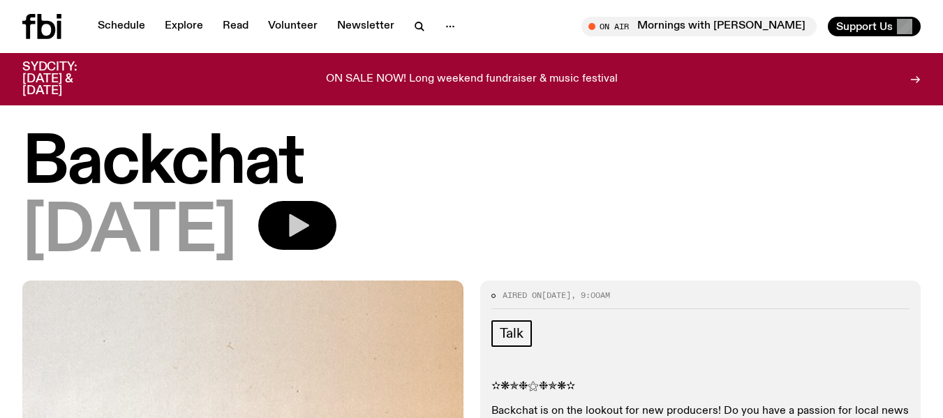
click at [336, 214] on button "button" at bounding box center [297, 225] width 78 height 49
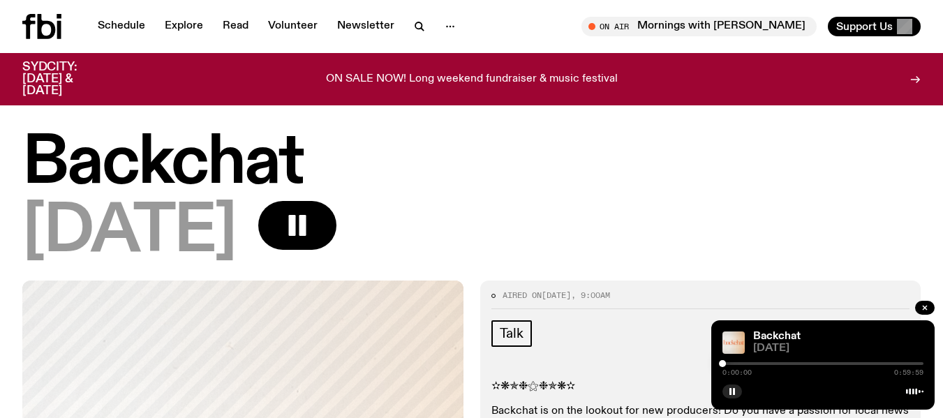
click at [737, 363] on div at bounding box center [822, 363] width 201 height 3
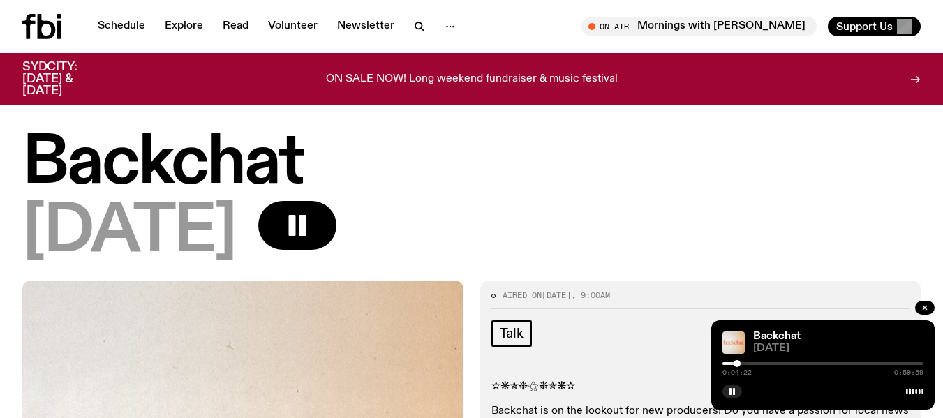
click at [762, 362] on div at bounding box center [822, 363] width 201 height 3
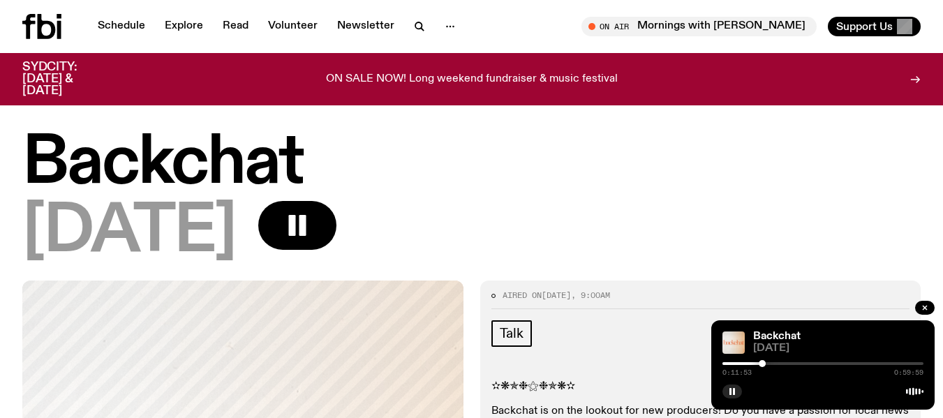
click at [770, 364] on div at bounding box center [822, 363] width 201 height 3
click at [772, 364] on div at bounding box center [772, 363] width 7 height 7
click at [775, 364] on div at bounding box center [775, 363] width 7 height 7
click at [336, 218] on button "button" at bounding box center [297, 225] width 78 height 49
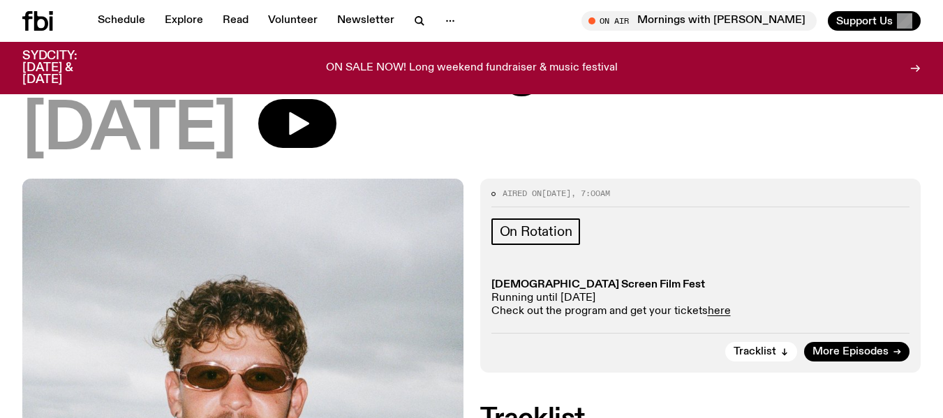
scroll to position [89, 0]
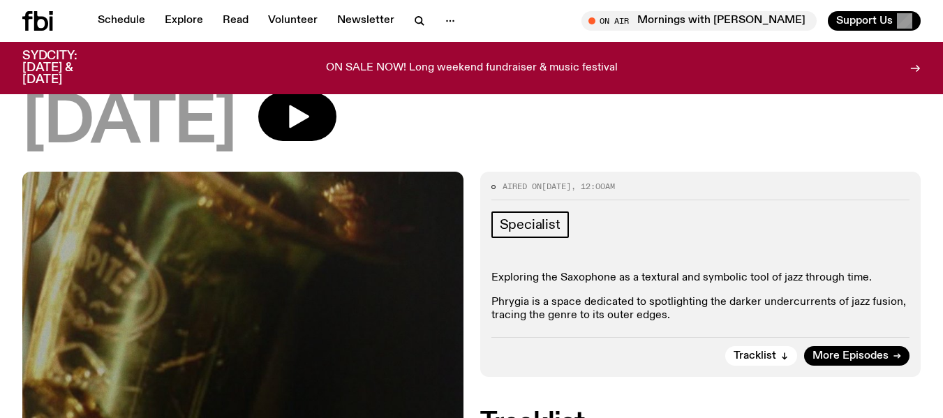
scroll to position [124, 0]
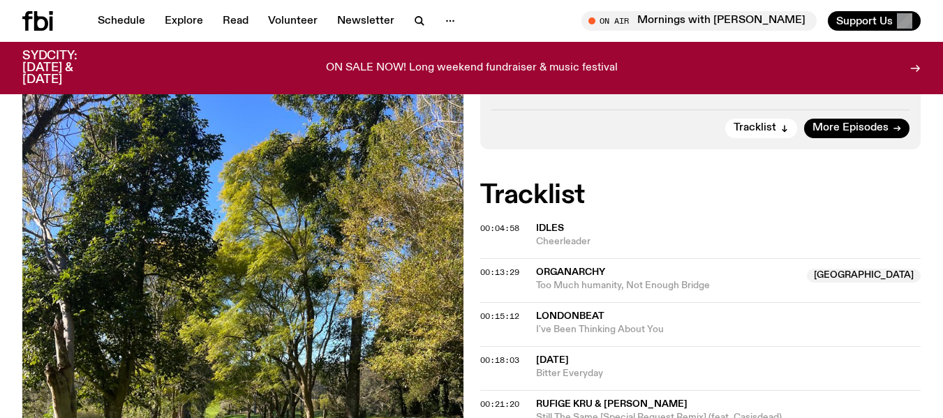
scroll to position [440, 0]
